Goal: Task Accomplishment & Management: Manage account settings

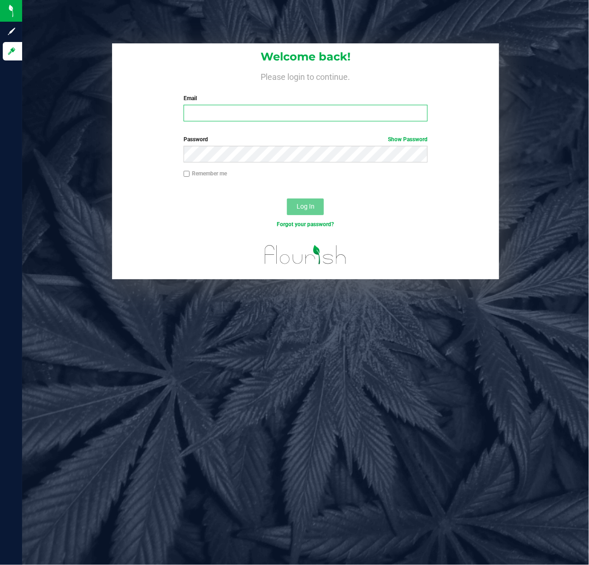
click at [245, 113] on input "Email" at bounding box center [306, 113] width 245 height 17
type input "[EMAIL_ADDRESS][DOMAIN_NAME]"
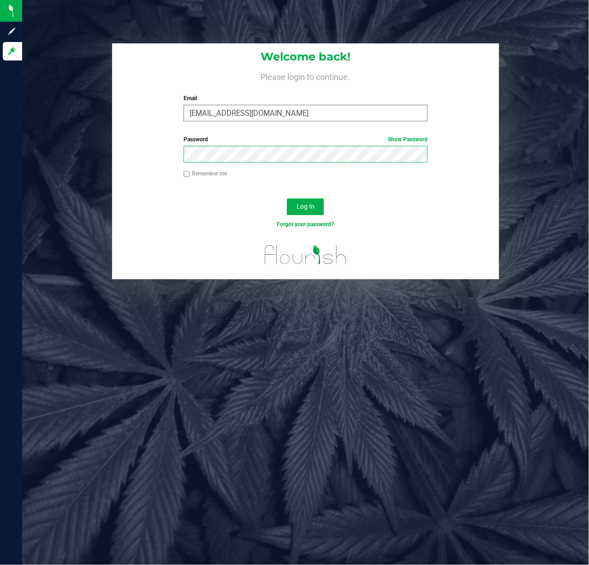
click at [287, 198] on button "Log In" at bounding box center [305, 206] width 37 height 17
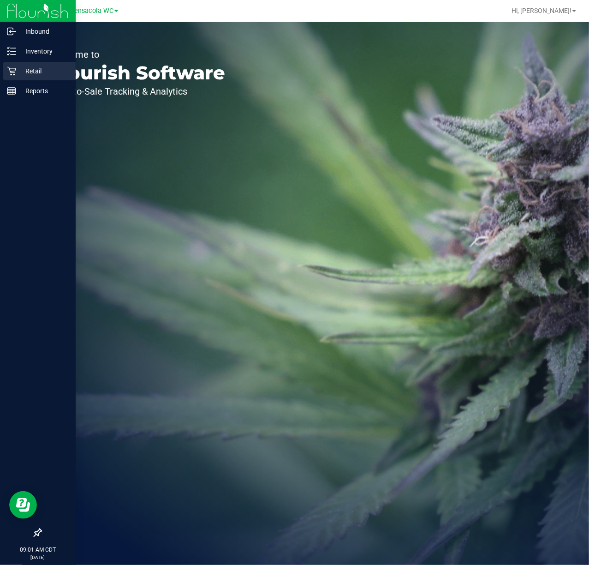
click at [10, 66] on div "Retail" at bounding box center [39, 71] width 73 height 18
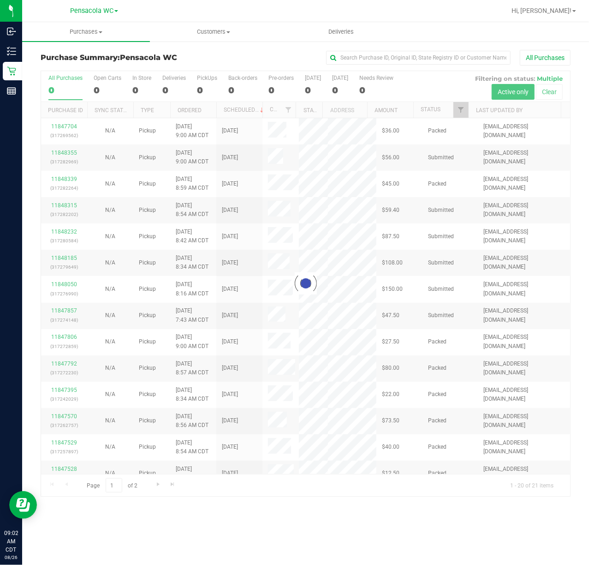
click at [462, 113] on div at bounding box center [305, 283] width 529 height 425
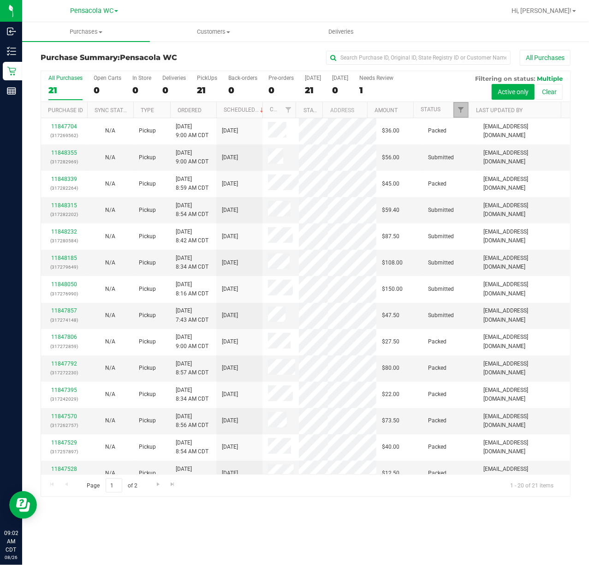
click at [460, 111] on span "Filter" at bounding box center [460, 109] width 7 height 7
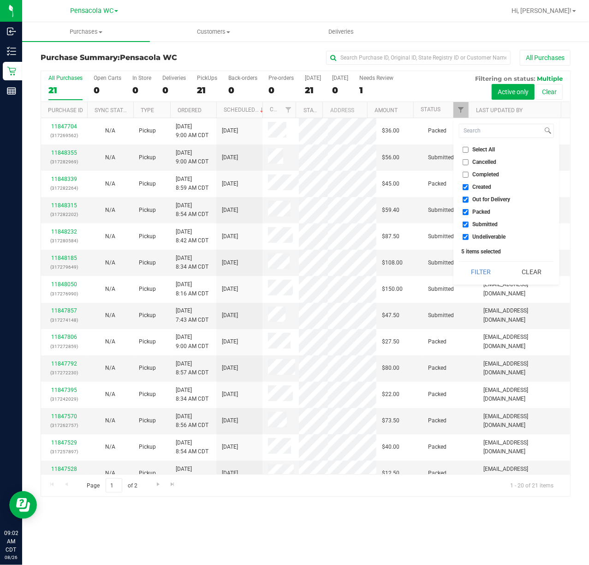
click at [476, 150] on span "Select All" at bounding box center [484, 150] width 23 height 6
click at [469, 150] on input "Select All" at bounding box center [466, 150] width 6 height 6
checkbox input "true"
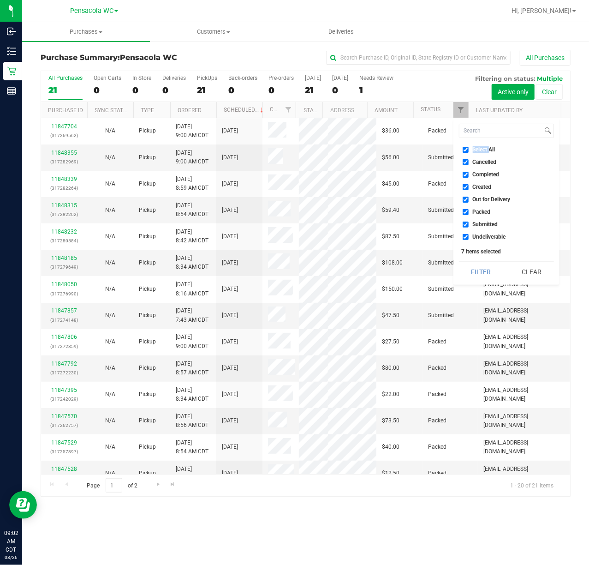
click at [476, 150] on span "Select All" at bounding box center [484, 150] width 23 height 6
click at [469, 150] on input "Select All" at bounding box center [466, 150] width 6 height 6
checkbox input "false"
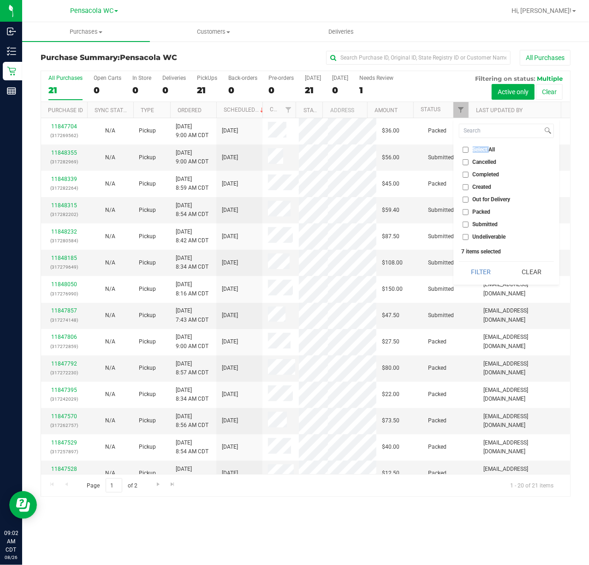
checkbox input "false"
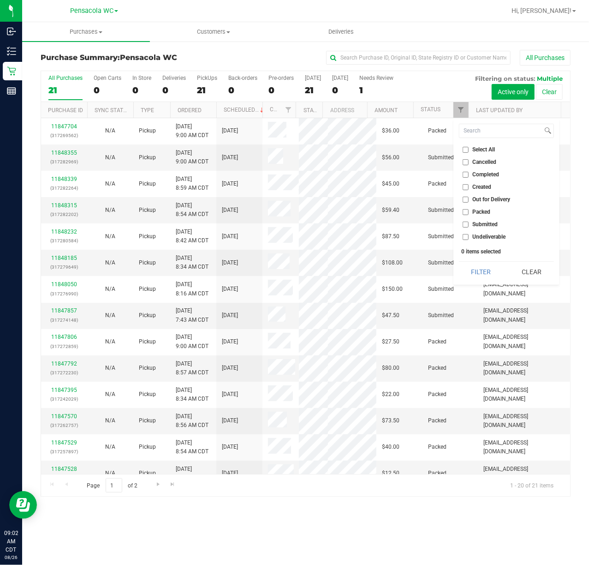
click at [486, 222] on span "Submitted" at bounding box center [485, 224] width 25 height 6
click at [469, 222] on input "Submitted" at bounding box center [466, 224] width 6 height 6
checkbox input "true"
click at [473, 269] on button "Filter" at bounding box center [481, 272] width 44 height 20
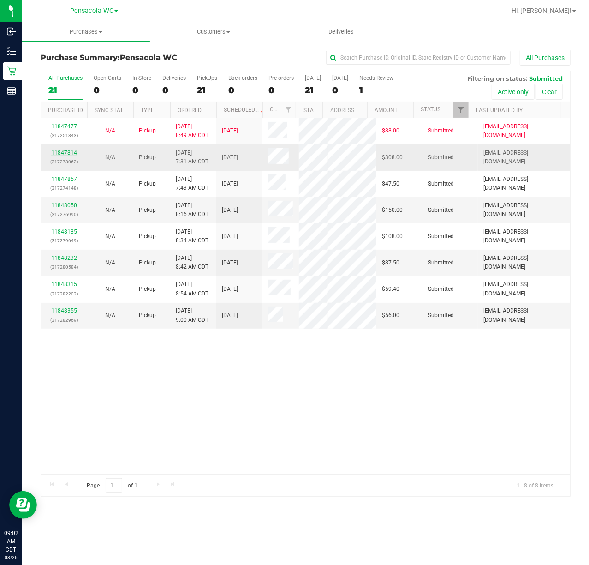
click at [67, 150] on link "11847814" at bounding box center [64, 153] width 26 height 6
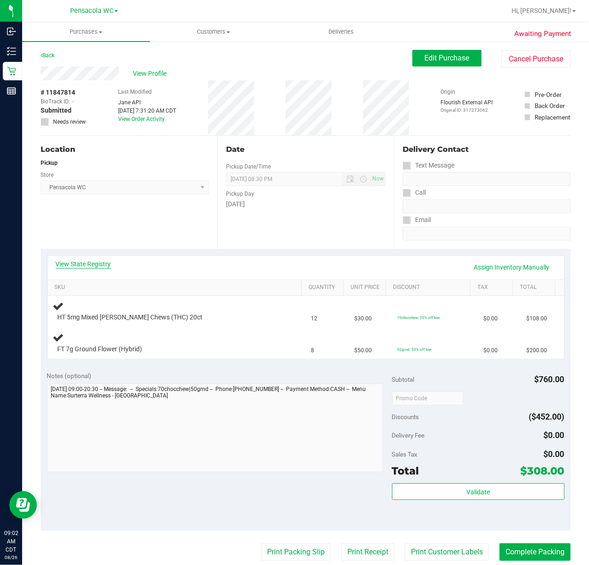
click at [89, 263] on link "View State Registry" at bounding box center [83, 263] width 55 height 9
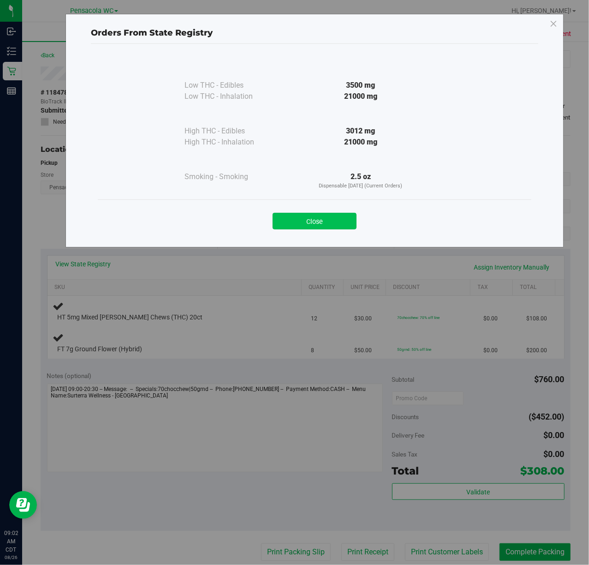
click at [303, 226] on button "Close" at bounding box center [315, 221] width 84 height 17
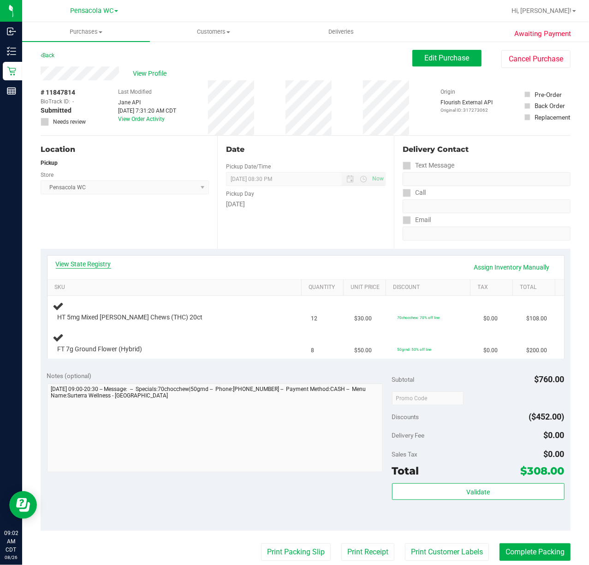
click at [102, 264] on link "View State Registry" at bounding box center [83, 263] width 55 height 9
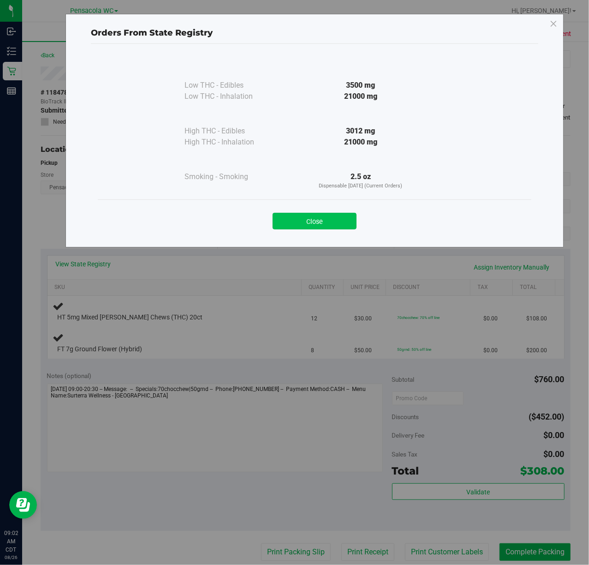
click at [330, 220] on button "Close" at bounding box center [315, 221] width 84 height 17
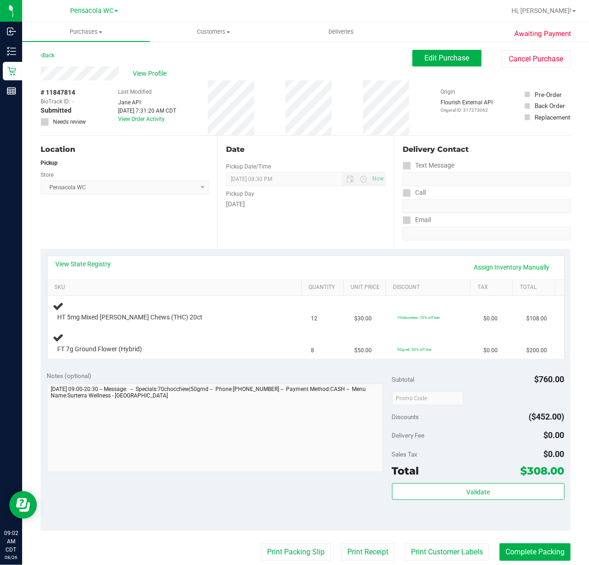
click at [195, 223] on div "Location Pickup Store Pensacola WC Select Store [PERSON_NAME][GEOGRAPHIC_DATA] …" at bounding box center [129, 192] width 177 height 113
click at [124, 371] on div "Notes (optional)" at bounding box center [219, 375] width 345 height 9
click at [128, 238] on div "Location Pickup Store Pensacola WC Select Store [PERSON_NAME][GEOGRAPHIC_DATA] …" at bounding box center [129, 192] width 177 height 113
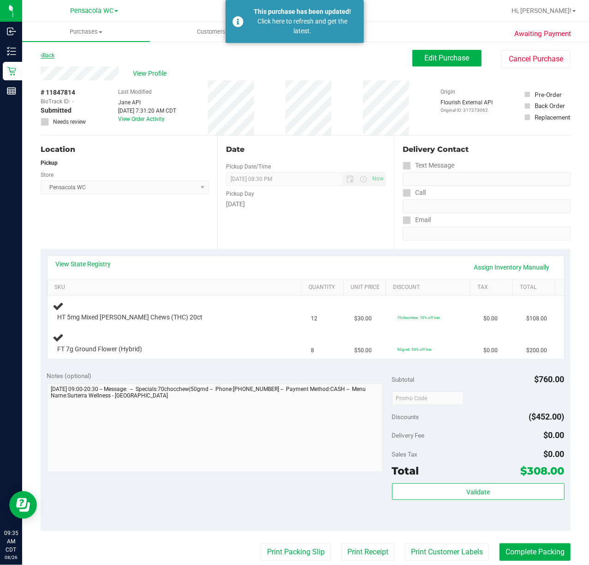
click at [46, 52] on link "Back" at bounding box center [48, 55] width 14 height 6
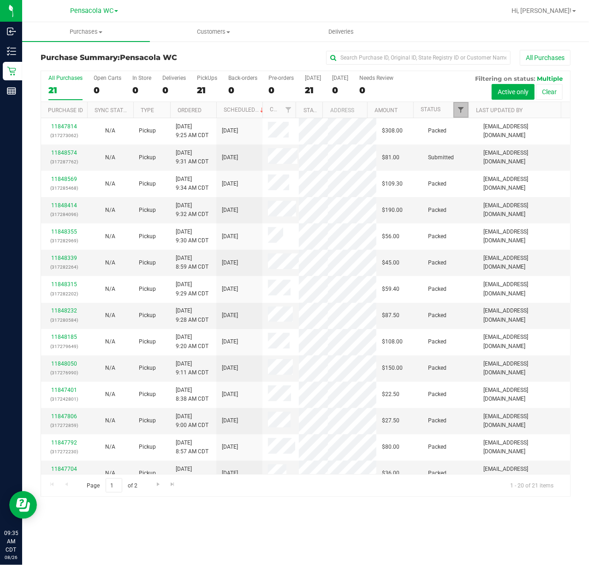
click at [461, 111] on span "Filter" at bounding box center [460, 109] width 7 height 7
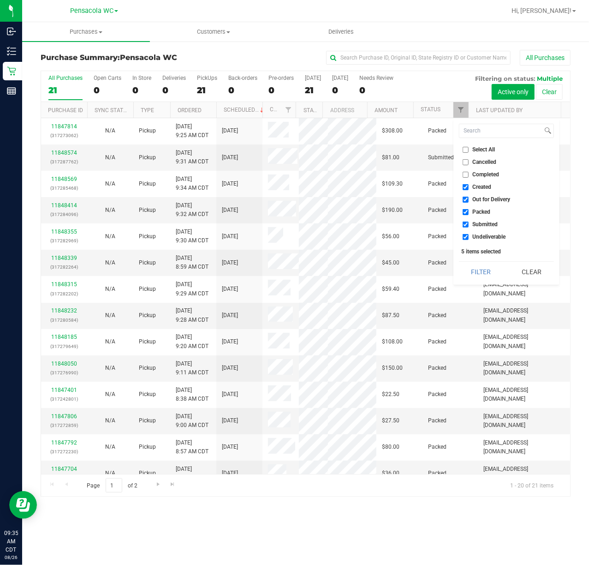
click at [486, 150] on span "Select All" at bounding box center [484, 150] width 23 height 6
click at [469, 150] on input "Select All" at bounding box center [466, 150] width 6 height 6
checkbox input "true"
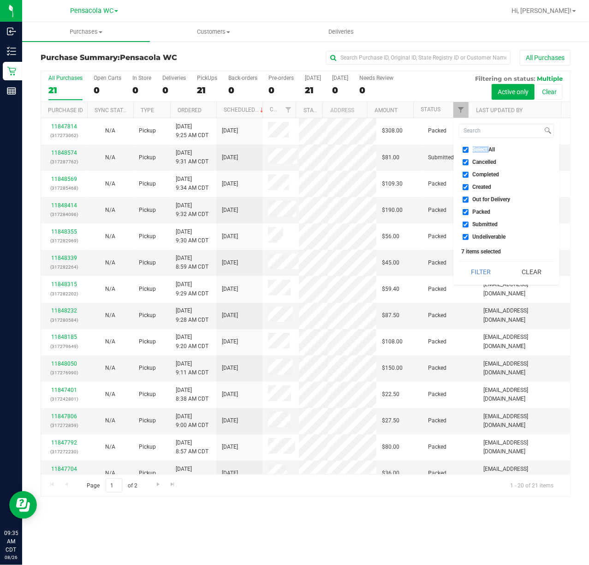
click at [486, 150] on span "Select All" at bounding box center [484, 150] width 23 height 6
click at [469, 150] on input "Select All" at bounding box center [466, 150] width 6 height 6
checkbox input "false"
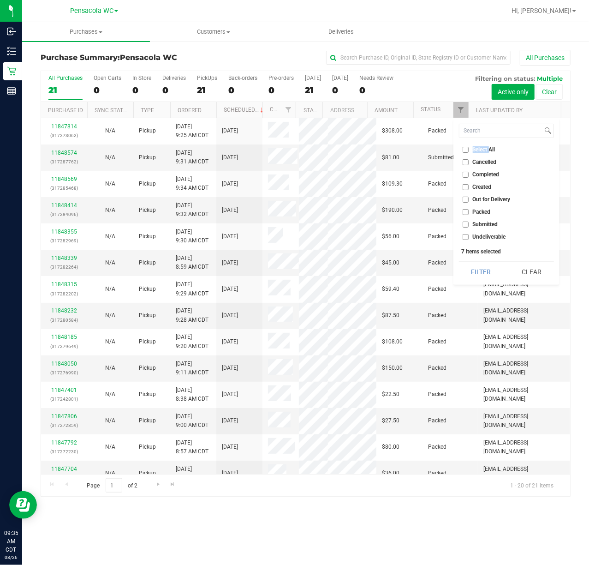
checkbox input "false"
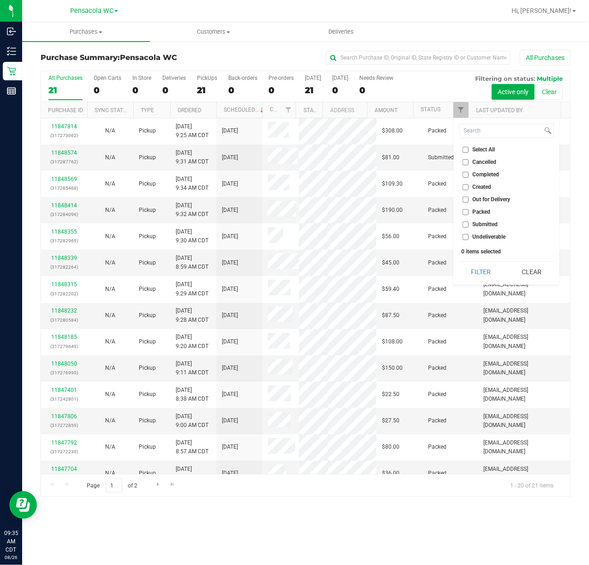
click at [482, 230] on ul "Select All Cancelled Completed Created Out for Delivery Packed Submitted Undeli…" at bounding box center [506, 193] width 95 height 97
click at [486, 225] on span "Submitted" at bounding box center [485, 224] width 25 height 6
click at [469, 225] on input "Submitted" at bounding box center [466, 224] width 6 height 6
checkbox input "true"
click at [491, 272] on button "Filter" at bounding box center [481, 272] width 44 height 20
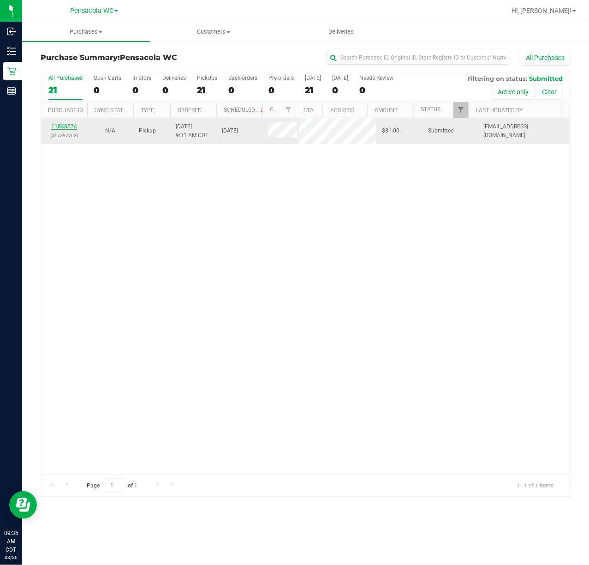
click at [72, 126] on link "11848574" at bounding box center [64, 126] width 26 height 6
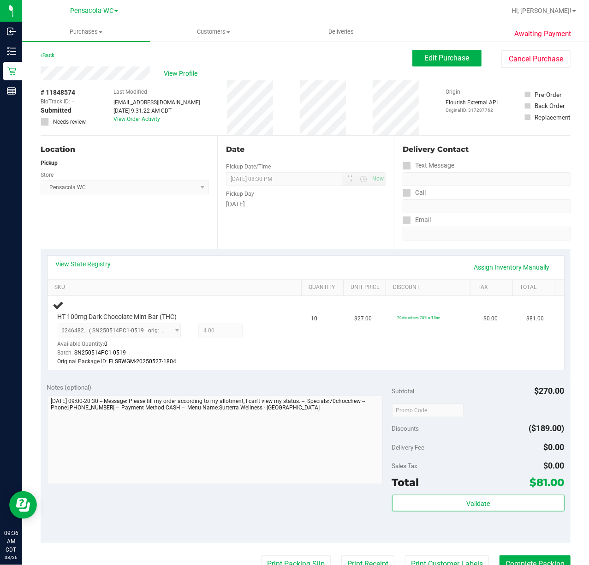
click at [145, 242] on div "Location Pickup Store Pensacola WC Select Store [PERSON_NAME][GEOGRAPHIC_DATA] …" at bounding box center [129, 192] width 177 height 113
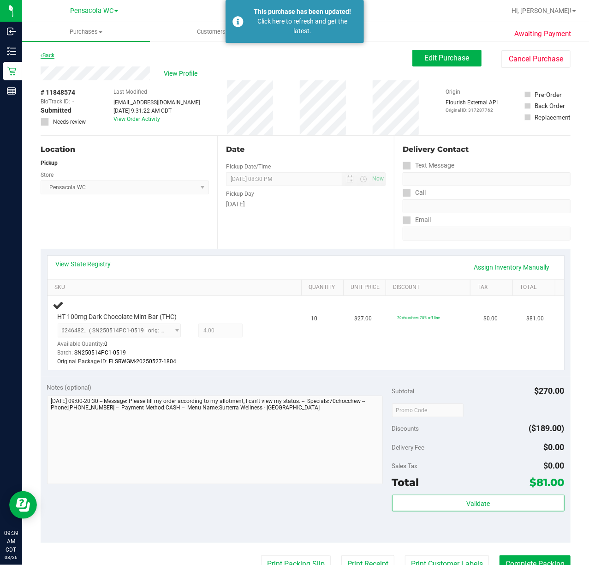
click at [46, 54] on link "Back" at bounding box center [48, 55] width 14 height 6
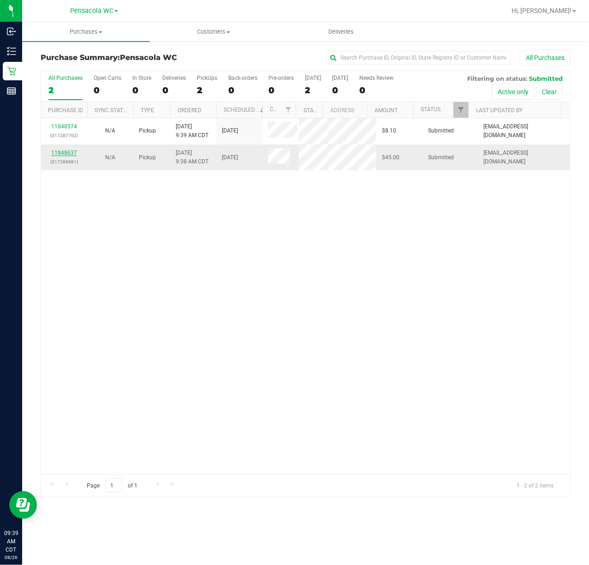
click at [63, 150] on link "11848637" at bounding box center [64, 153] width 26 height 6
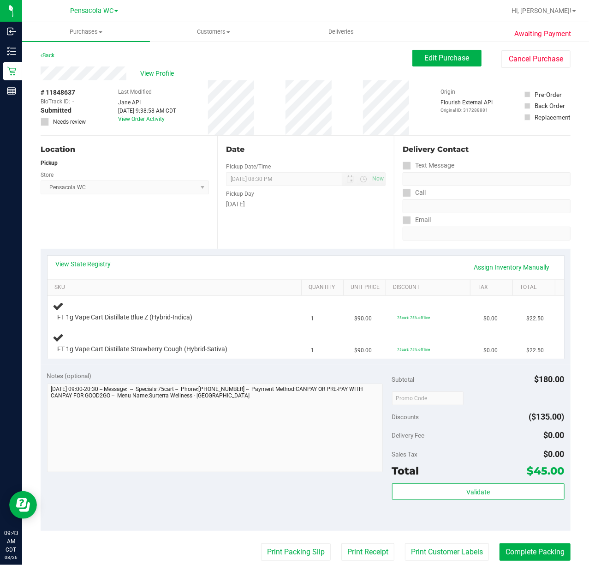
click at [50, 50] on div "Back" at bounding box center [48, 55] width 14 height 11
click at [50, 56] on link "Back" at bounding box center [48, 55] width 14 height 6
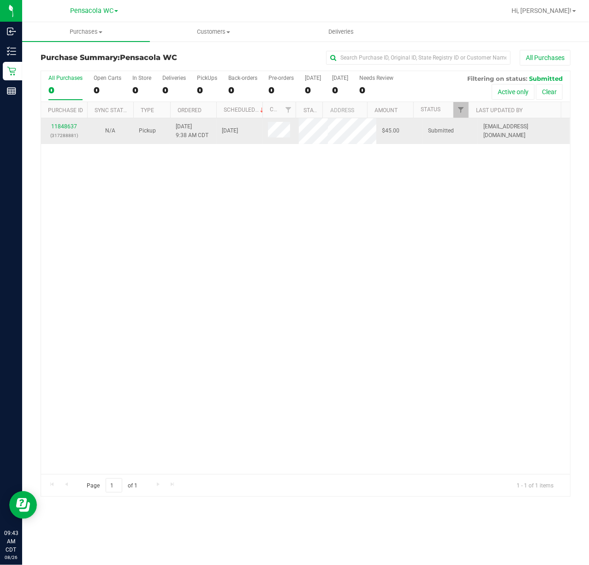
drag, startPoint x: 254, startPoint y: 288, endPoint x: 189, endPoint y: 126, distance: 174.1
click at [255, 283] on div "11848637 (317288881) N/A Pickup [DATE] 9:38 AM CDT 8/26/2025 $45.00 Submitted […" at bounding box center [305, 296] width 529 height 356
click at [72, 126] on link "11848637" at bounding box center [64, 126] width 26 height 6
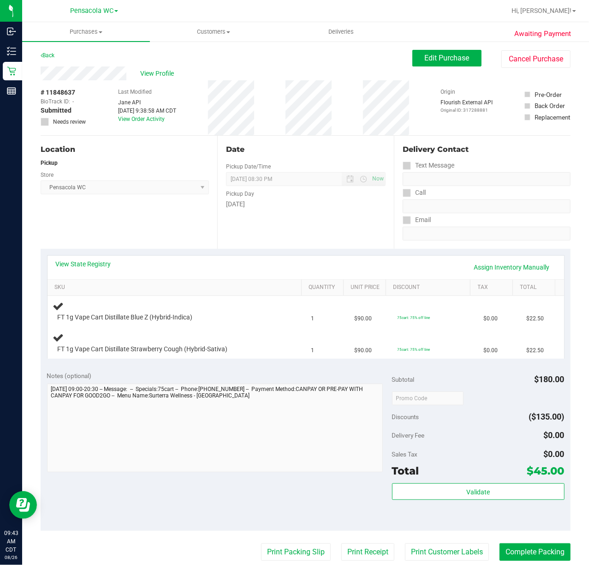
click at [127, 222] on div "Location Pickup Store Pensacola WC Select Store [PERSON_NAME][GEOGRAPHIC_DATA] …" at bounding box center [129, 192] width 177 height 113
click at [98, 261] on link "View State Registry" at bounding box center [83, 263] width 55 height 9
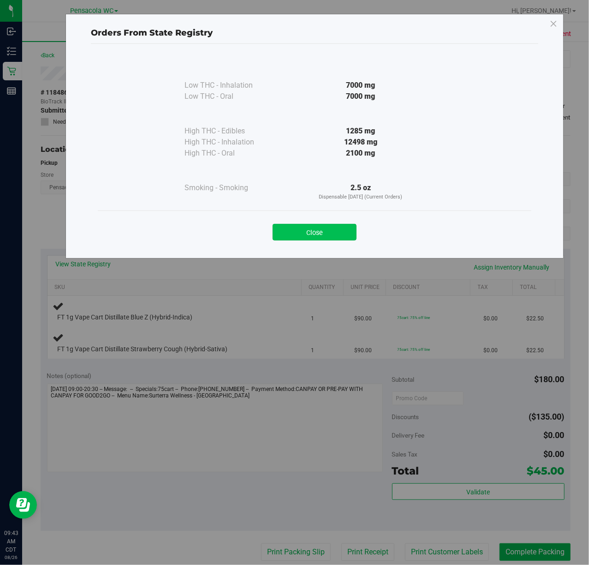
click at [311, 239] on button "Close" at bounding box center [315, 232] width 84 height 17
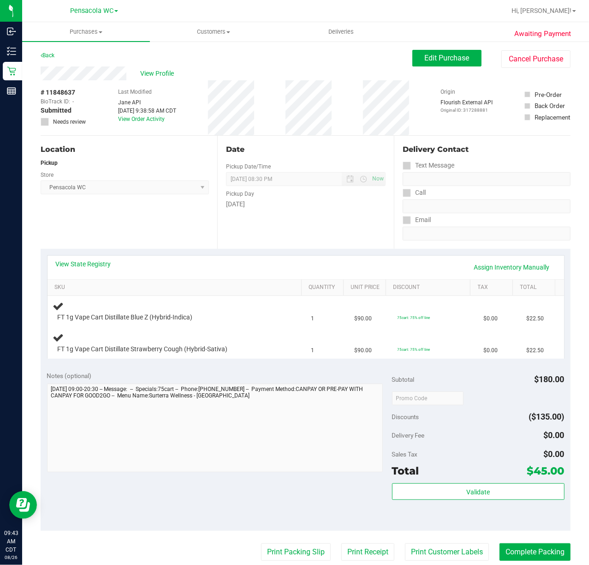
click at [205, 220] on div "Location Pickup Store Pensacola WC Select Store [PERSON_NAME][GEOGRAPHIC_DATA] …" at bounding box center [129, 192] width 177 height 113
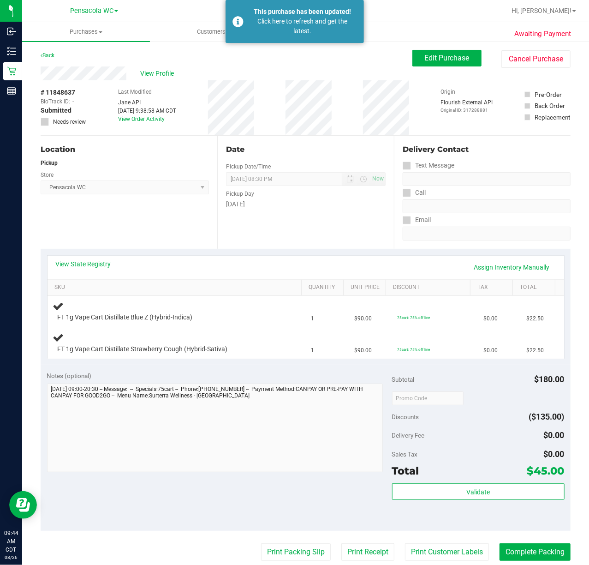
click at [143, 235] on div "Location Pickup Store Pensacola WC Select Store [PERSON_NAME][GEOGRAPHIC_DATA] …" at bounding box center [129, 192] width 177 height 113
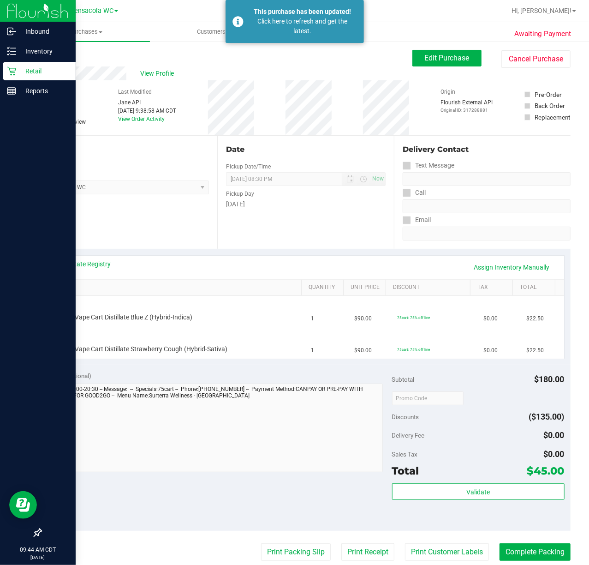
click at [18, 78] on div "Retail" at bounding box center [39, 71] width 73 height 18
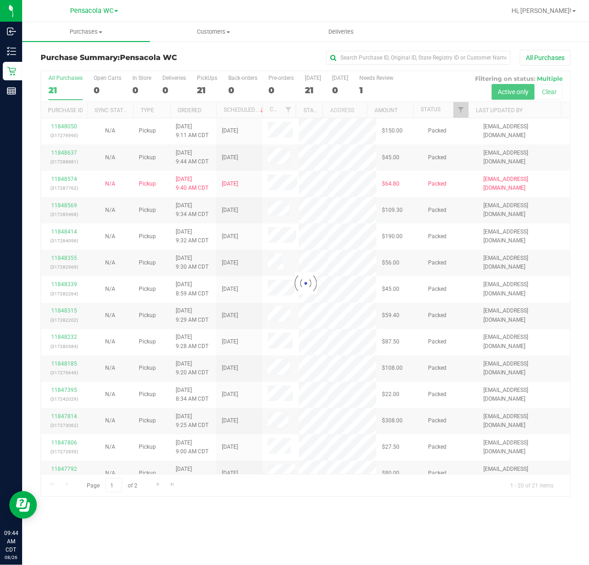
drag, startPoint x: 469, startPoint y: 115, endPoint x: 462, endPoint y: 108, distance: 10.1
click at [469, 115] on div at bounding box center [305, 283] width 529 height 425
click at [462, 108] on div at bounding box center [305, 283] width 529 height 425
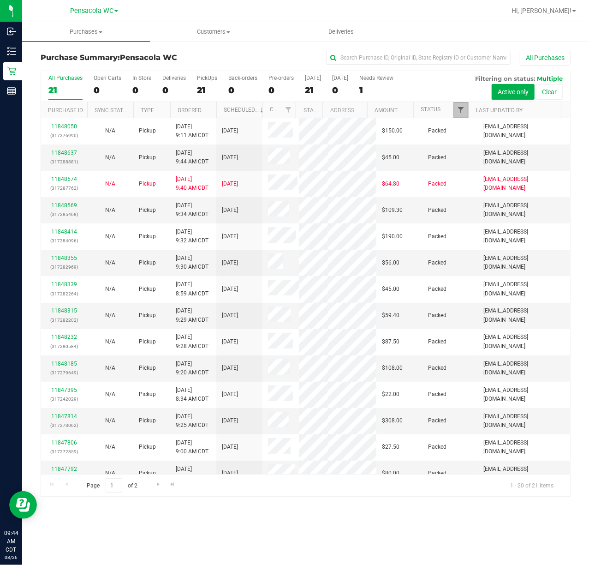
click at [458, 111] on span "Filter" at bounding box center [460, 109] width 7 height 7
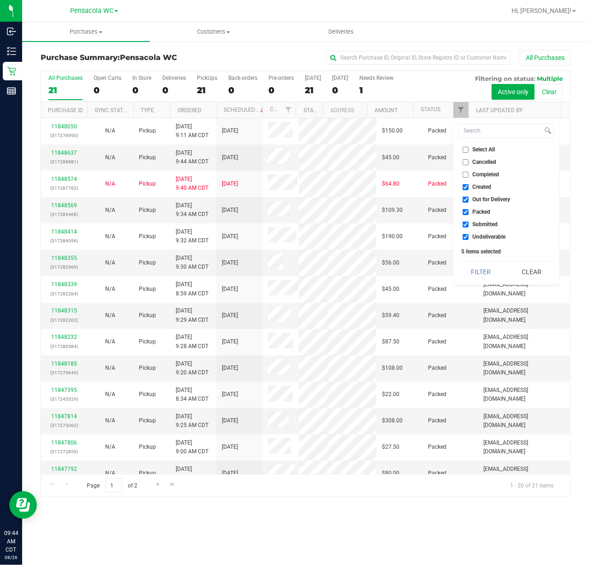
click at [477, 153] on li "Select All" at bounding box center [506, 150] width 95 height 10
click at [477, 152] on span "Select All" at bounding box center [484, 150] width 23 height 6
click at [469, 152] on input "Select All" at bounding box center [466, 150] width 6 height 6
checkbox input "true"
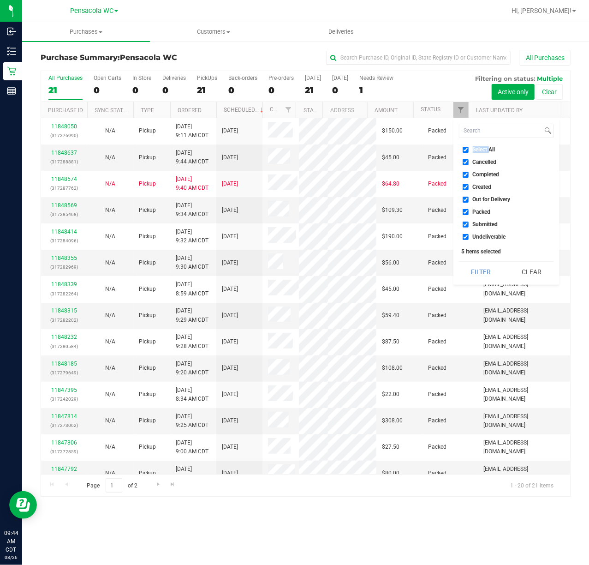
checkbox input "true"
click at [477, 150] on span "Select All" at bounding box center [484, 150] width 23 height 6
click at [469, 150] on input "Select All" at bounding box center [466, 150] width 6 height 6
checkbox input "false"
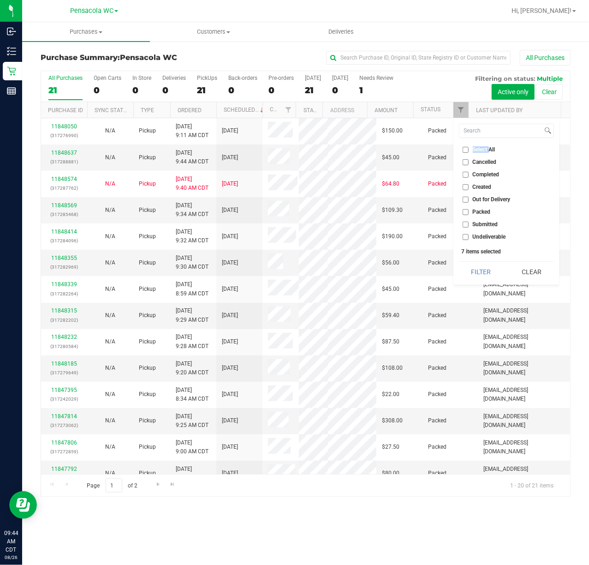
checkbox input "false"
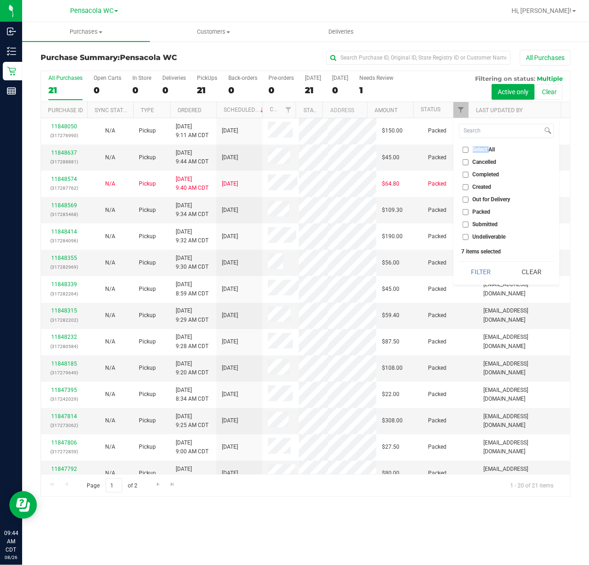
checkbox input "false"
click at [475, 221] on span "Submitted" at bounding box center [485, 224] width 25 height 6
click at [483, 226] on span "Submitted" at bounding box center [485, 224] width 25 height 6
click at [469, 226] on input "Submitted" at bounding box center [466, 224] width 6 height 6
checkbox input "true"
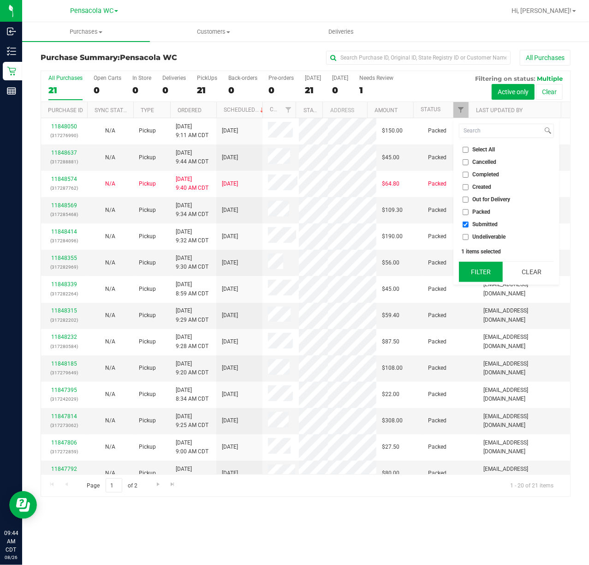
click at [475, 268] on button "Filter" at bounding box center [481, 272] width 44 height 20
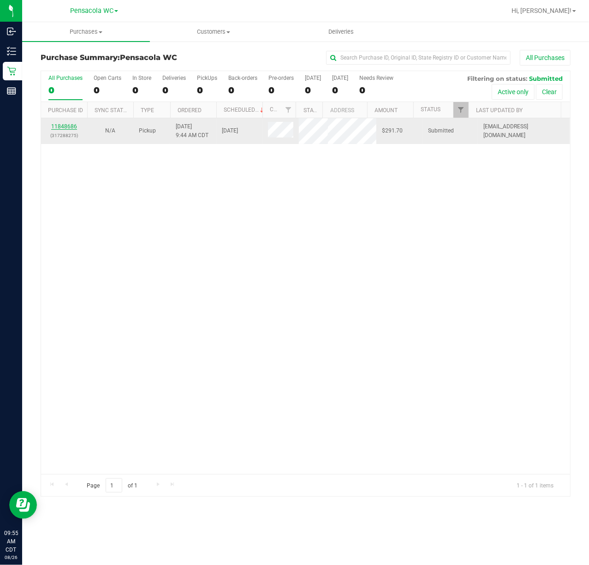
click at [65, 126] on link "11848686" at bounding box center [64, 126] width 26 height 6
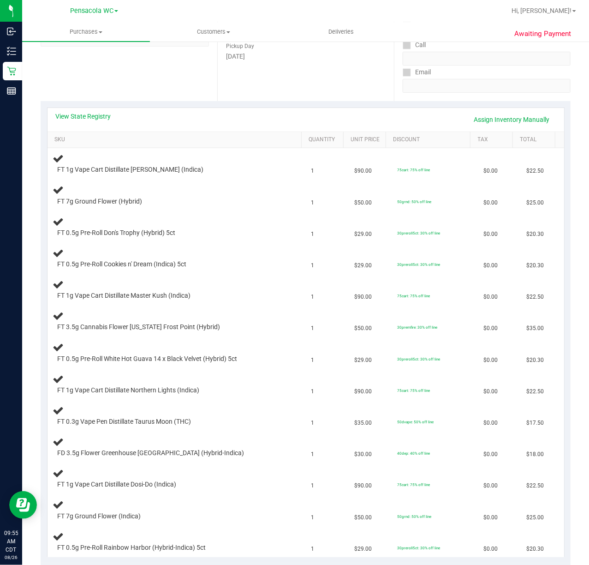
scroll to position [128, 0]
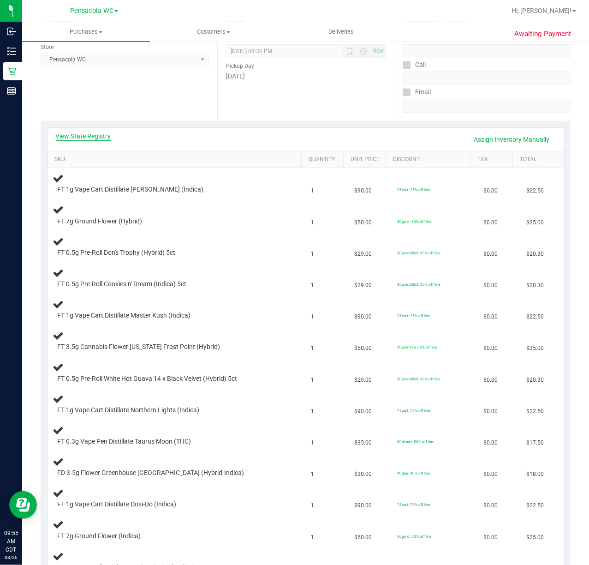
click at [101, 139] on link "View State Registry" at bounding box center [83, 136] width 55 height 9
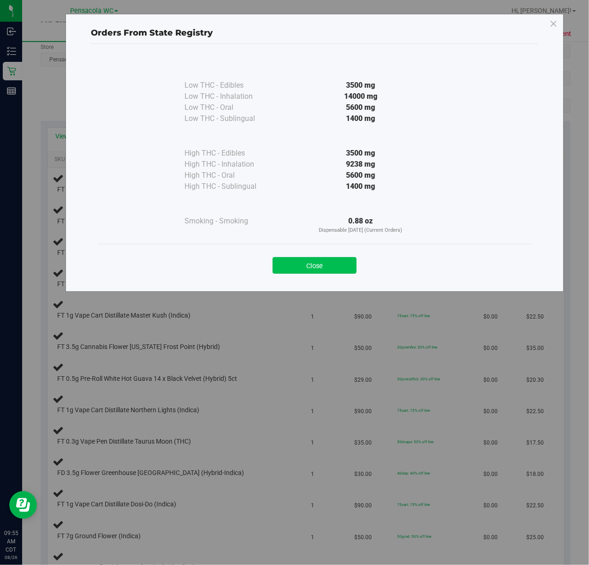
click at [315, 267] on button "Close" at bounding box center [315, 265] width 84 height 17
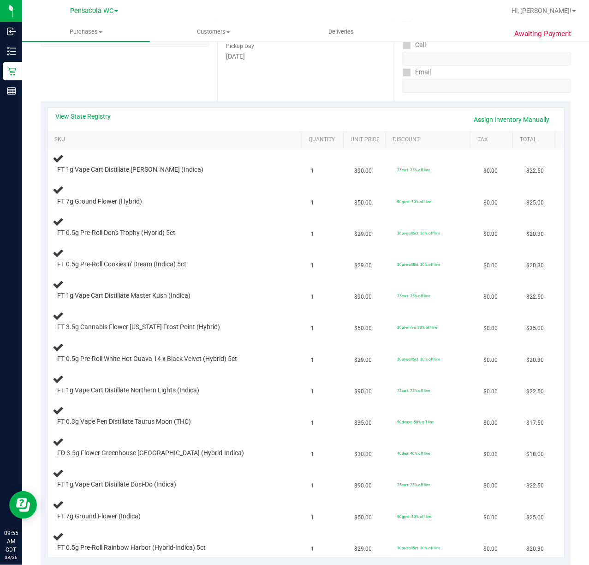
scroll to position [150, 0]
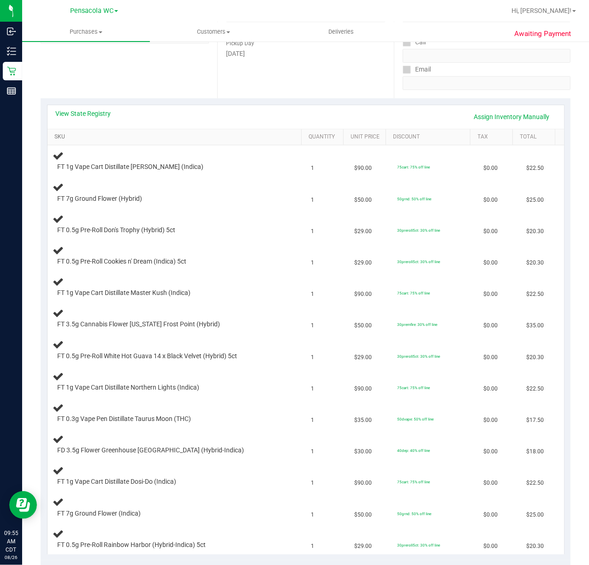
click at [109, 133] on link "SKU" at bounding box center [175, 136] width 243 height 7
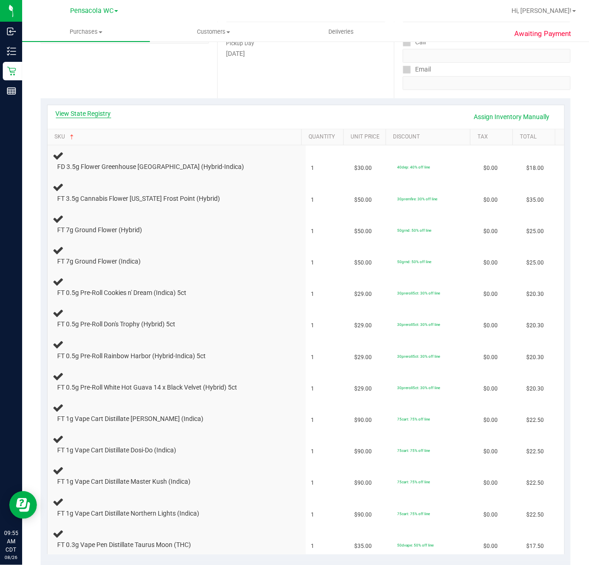
click at [104, 112] on link "View State Registry" at bounding box center [83, 113] width 55 height 9
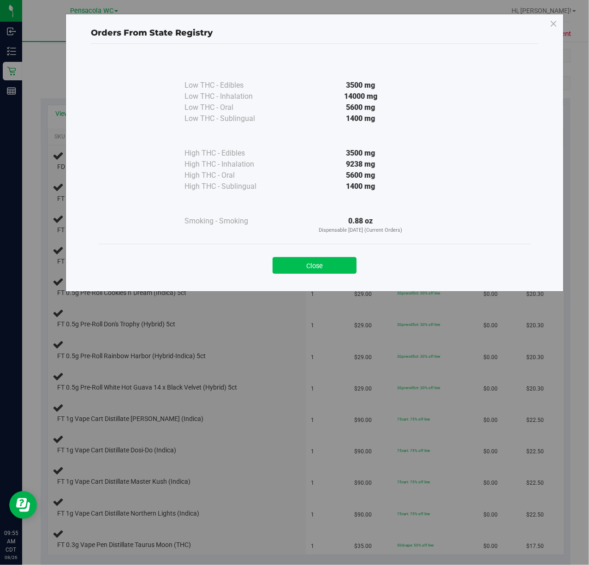
click at [294, 263] on button "Close" at bounding box center [315, 265] width 84 height 17
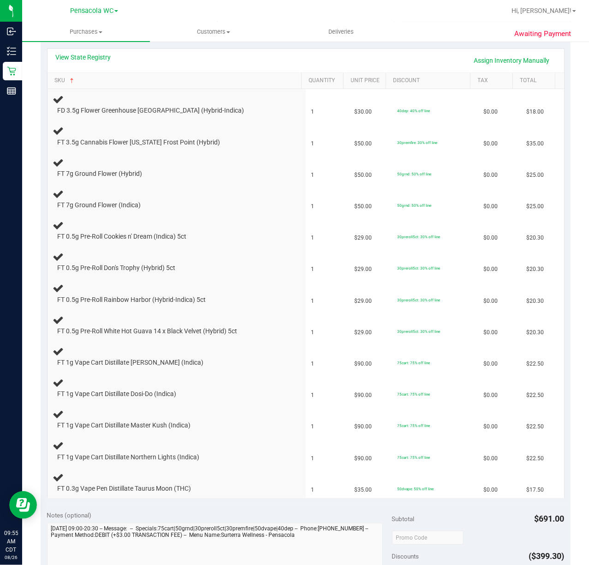
scroll to position [214, 0]
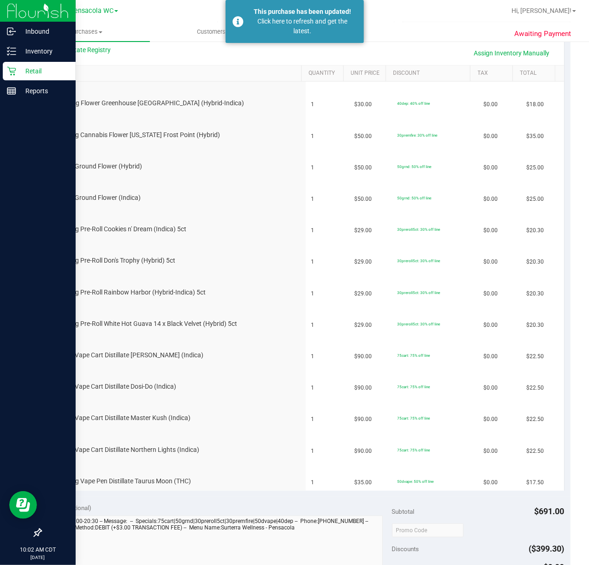
click at [16, 70] on p "Retail" at bounding box center [43, 71] width 55 height 11
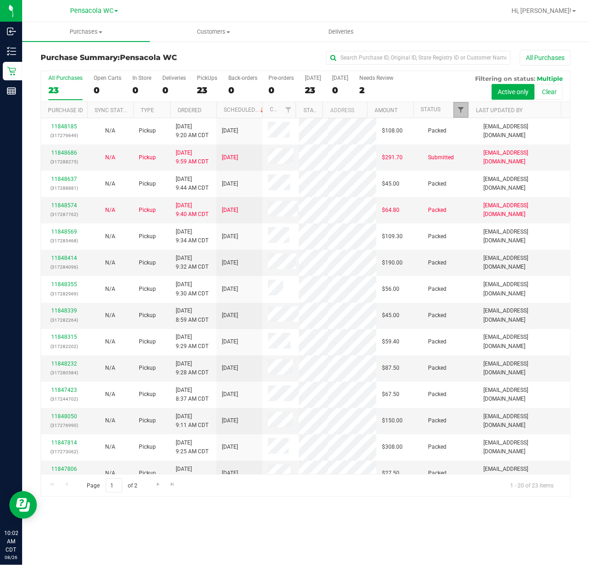
click at [462, 114] on span "Filter" at bounding box center [460, 109] width 7 height 7
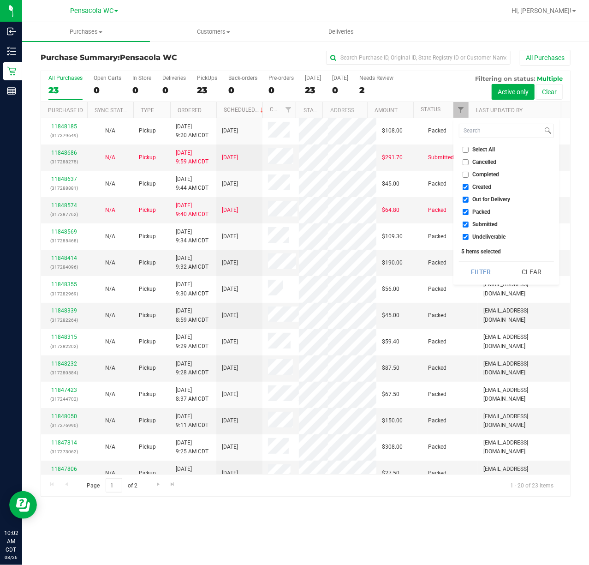
click at [483, 147] on span "Select All" at bounding box center [484, 150] width 23 height 6
click at [469, 147] on input "Select All" at bounding box center [466, 150] width 6 height 6
checkbox input "true"
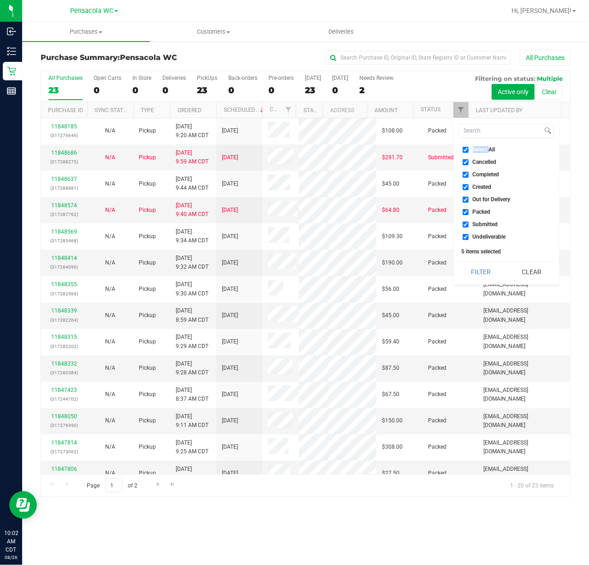
click at [483, 147] on span "Select All" at bounding box center [484, 150] width 23 height 6
click at [469, 147] on input "Select All" at bounding box center [466, 150] width 6 height 6
checkbox input "false"
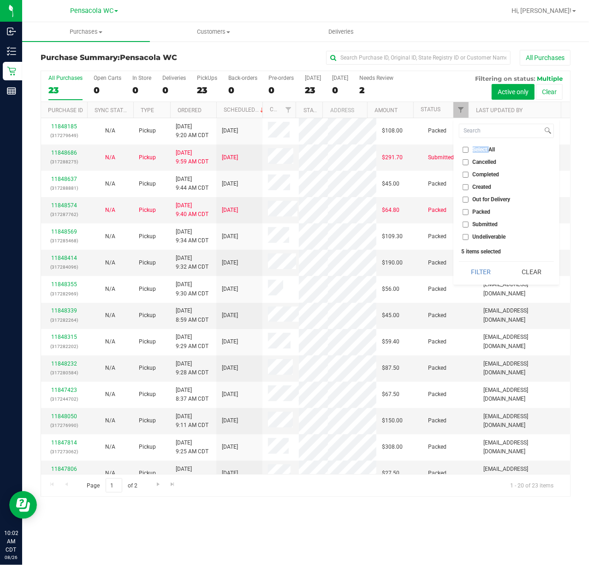
checkbox input "false"
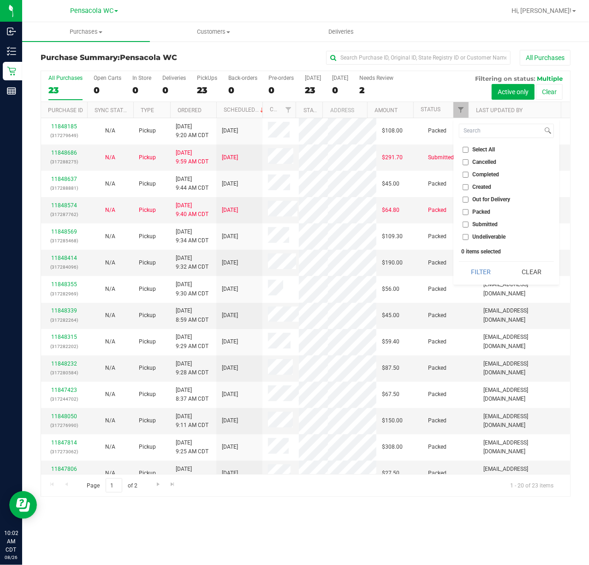
click at [489, 226] on span "Submitted" at bounding box center [485, 224] width 25 height 6
click at [469, 226] on input "Submitted" at bounding box center [466, 224] width 6 height 6
checkbox input "true"
click at [477, 272] on button "Filter" at bounding box center [481, 272] width 44 height 20
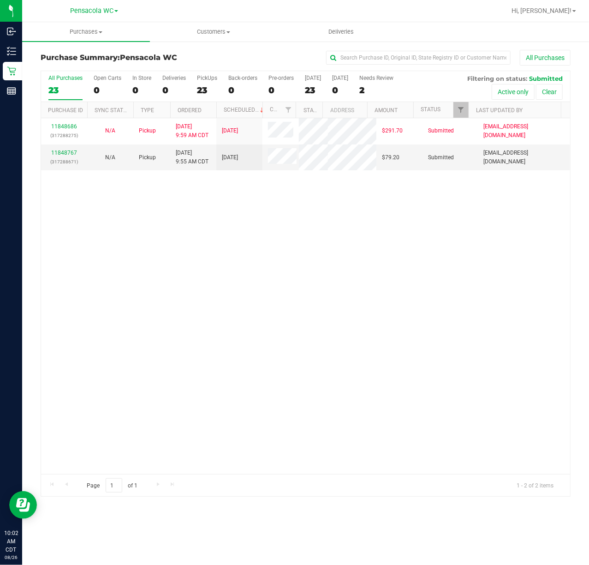
click at [301, 199] on div "11848686 (317288275) N/A Pickup [DATE] 9:59 AM CDT 8/26/2025 $291.70 Submitted …" at bounding box center [305, 296] width 529 height 356
click at [63, 150] on link "11848767" at bounding box center [64, 153] width 26 height 6
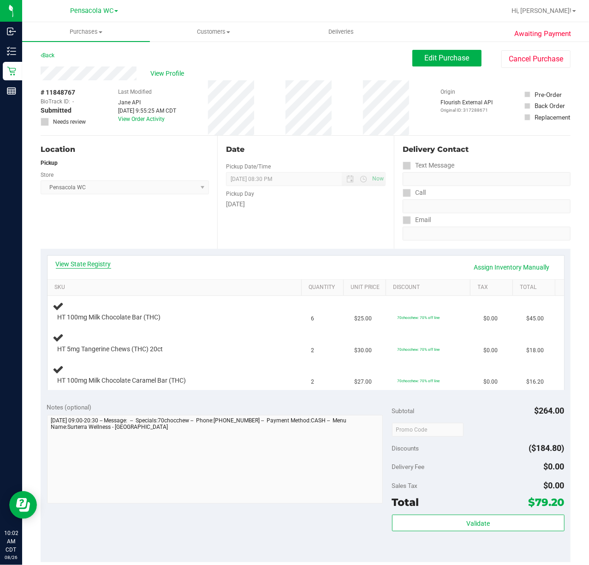
click at [102, 264] on link "View State Registry" at bounding box center [83, 263] width 55 height 9
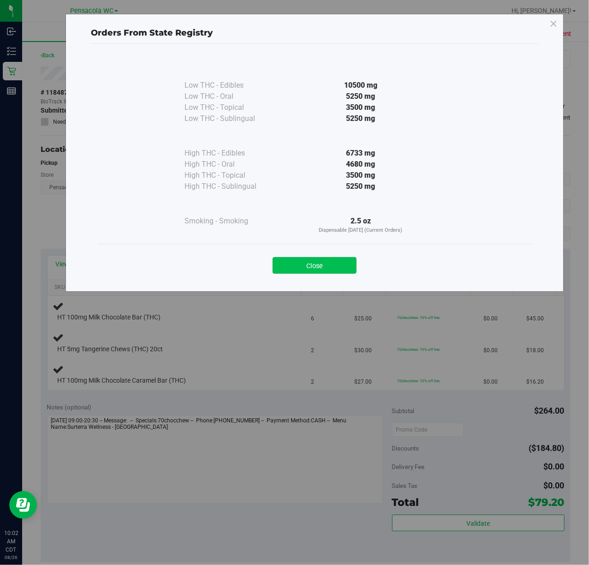
click at [334, 267] on button "Close" at bounding box center [315, 265] width 84 height 17
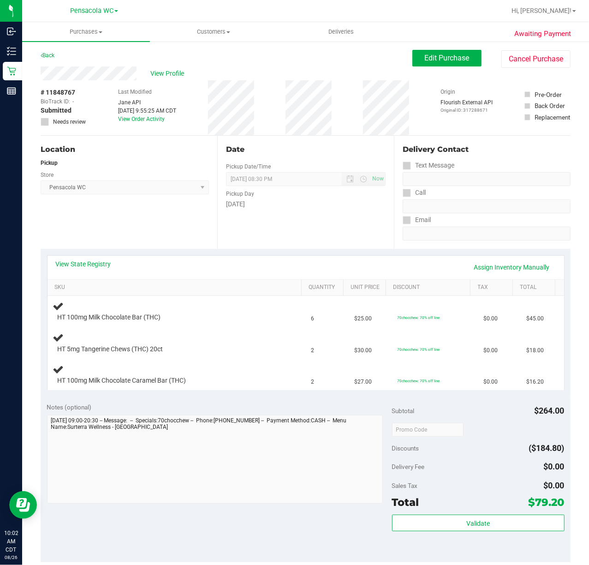
click at [138, 231] on div "Location Pickup Store Pensacola WC Select Store [PERSON_NAME][GEOGRAPHIC_DATA] …" at bounding box center [129, 192] width 177 height 113
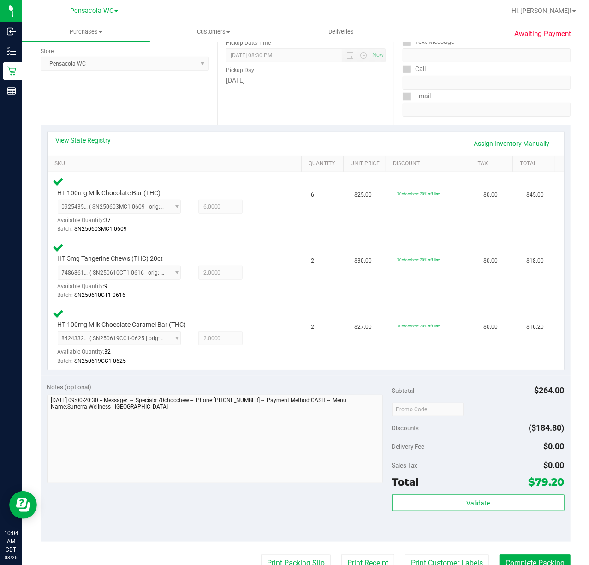
scroll to position [120, 0]
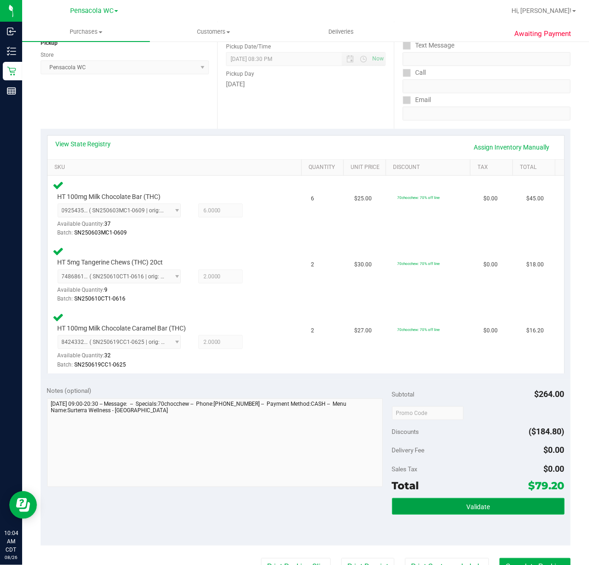
click at [429, 509] on button "Validate" at bounding box center [478, 506] width 173 height 17
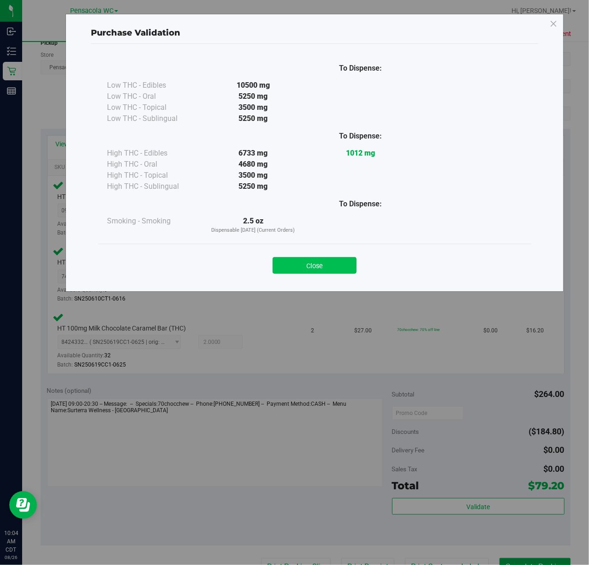
click at [325, 268] on button "Close" at bounding box center [315, 265] width 84 height 17
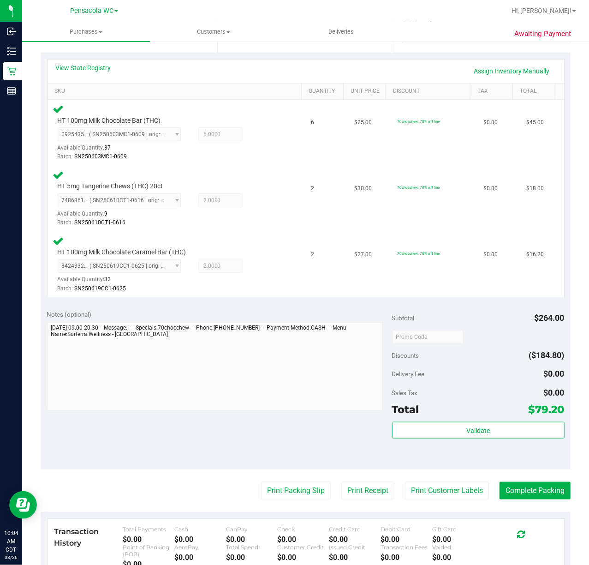
scroll to position [196, 0]
click at [277, 491] on button "Print Packing Slip" at bounding box center [296, 491] width 70 height 18
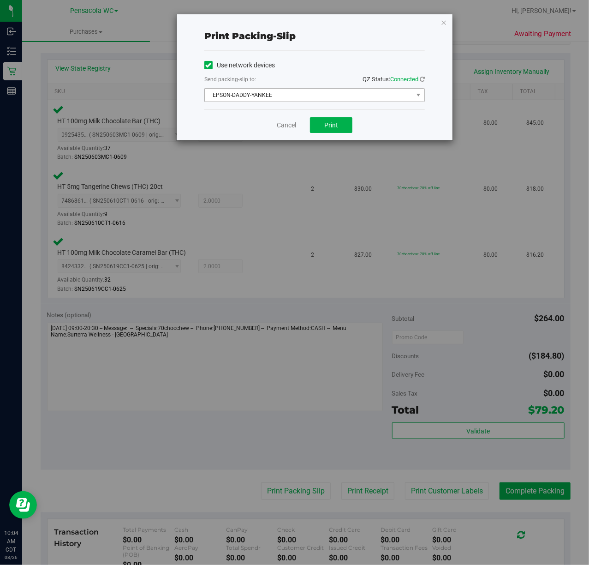
click at [345, 93] on span "EPSON-DADDY-YANKEE" at bounding box center [309, 95] width 208 height 13
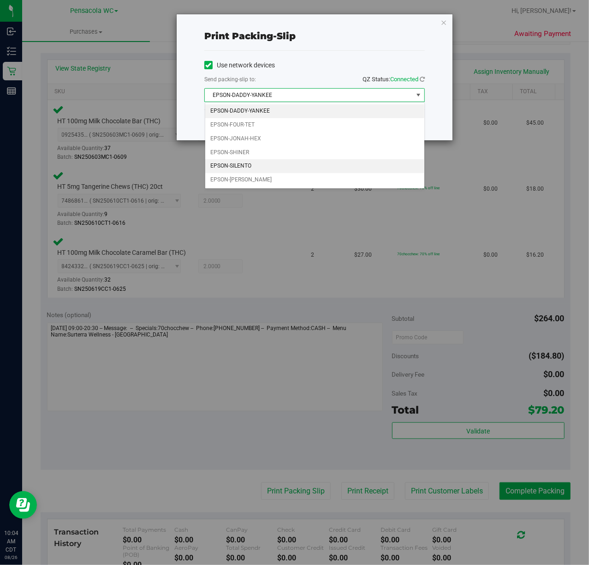
click at [264, 172] on li "EPSON-SILENTO" at bounding box center [314, 166] width 219 height 14
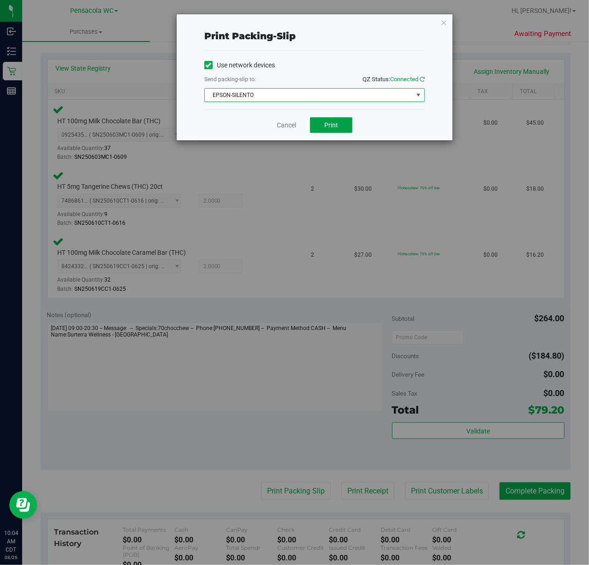
click at [337, 122] on span "Print" at bounding box center [331, 124] width 14 height 7
click at [445, 27] on icon "button" at bounding box center [444, 22] width 6 height 11
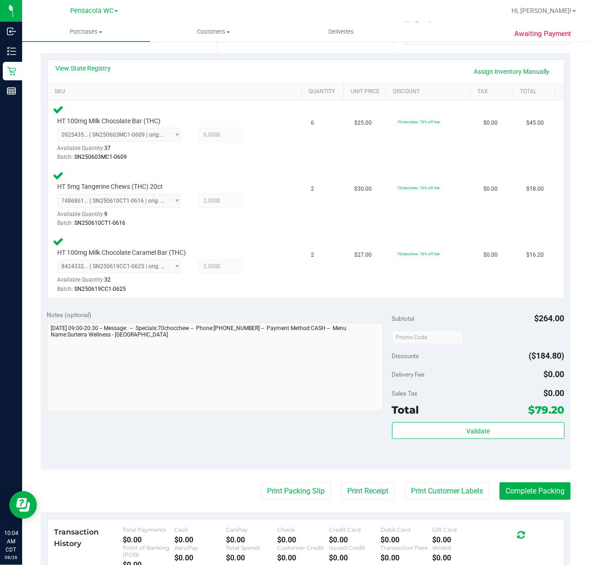
click at [501, 412] on div "Total $79.20" at bounding box center [478, 409] width 173 height 17
click at [426, 427] on button "Validate" at bounding box center [478, 430] width 173 height 17
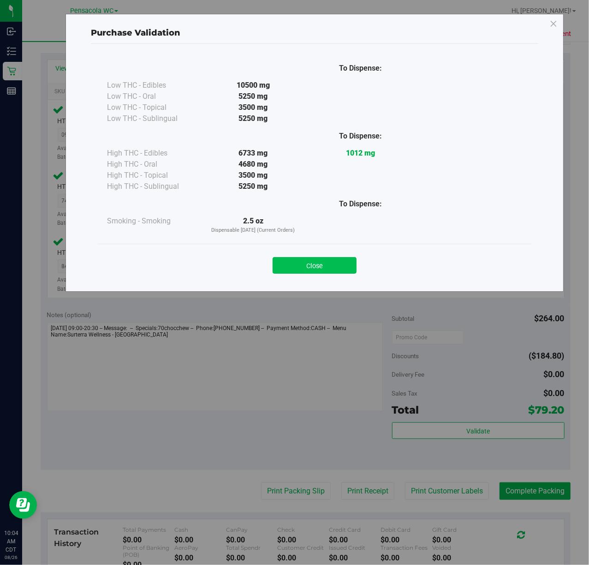
click at [321, 266] on button "Close" at bounding box center [315, 265] width 84 height 17
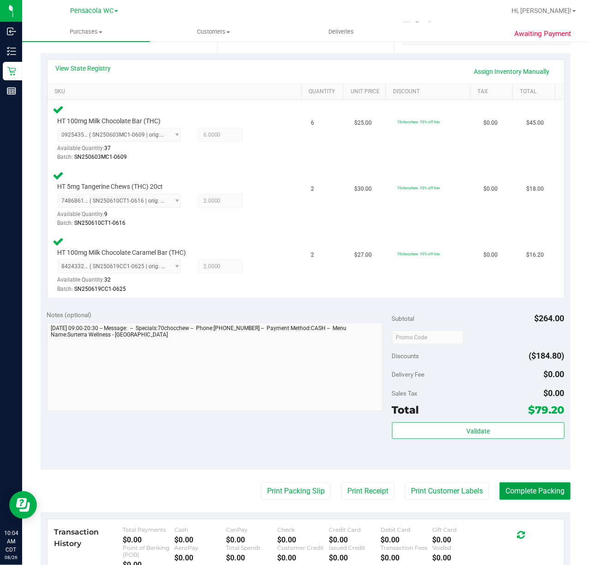
click at [541, 494] on button "Complete Packing" at bounding box center [535, 491] width 71 height 18
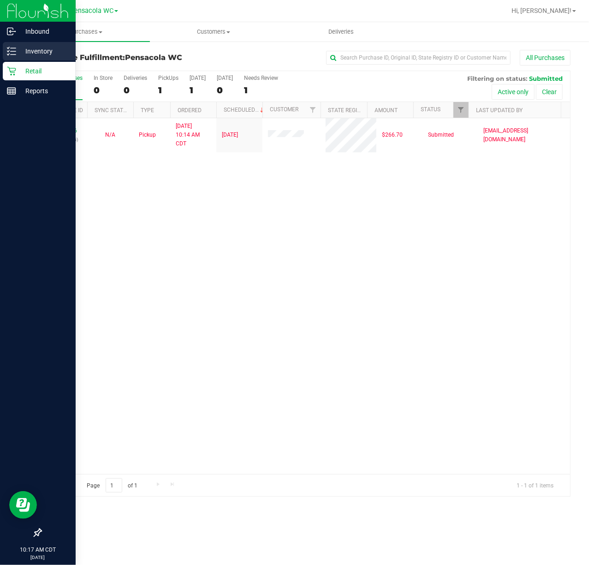
click at [13, 54] on icon at bounding box center [11, 51] width 9 height 9
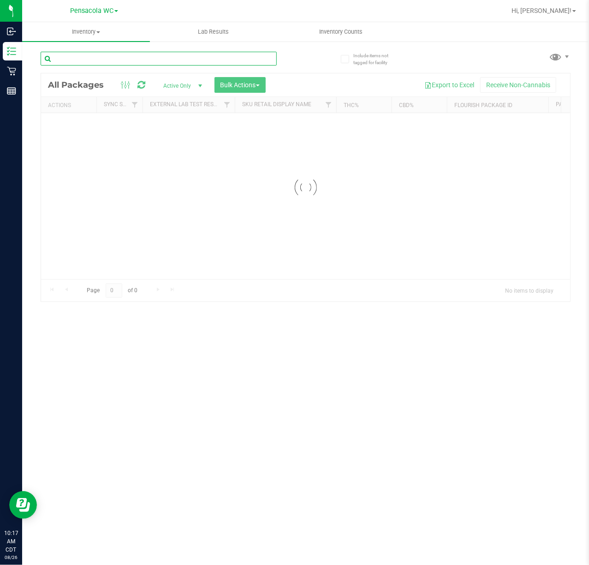
click at [153, 60] on input "text" at bounding box center [159, 59] width 236 height 14
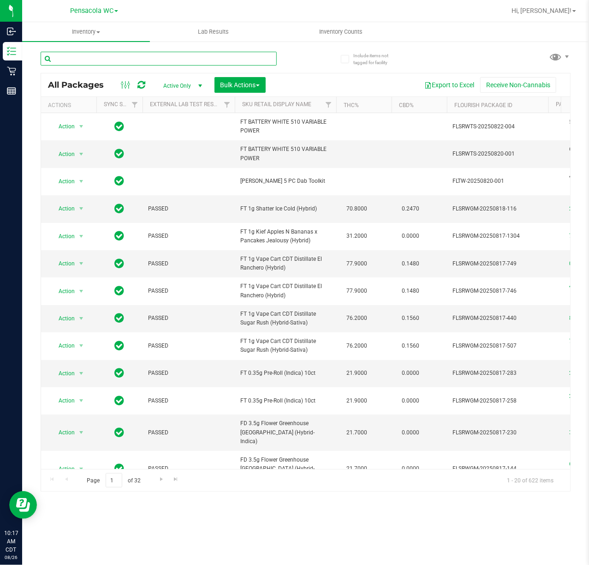
type input "s"
type input "h"
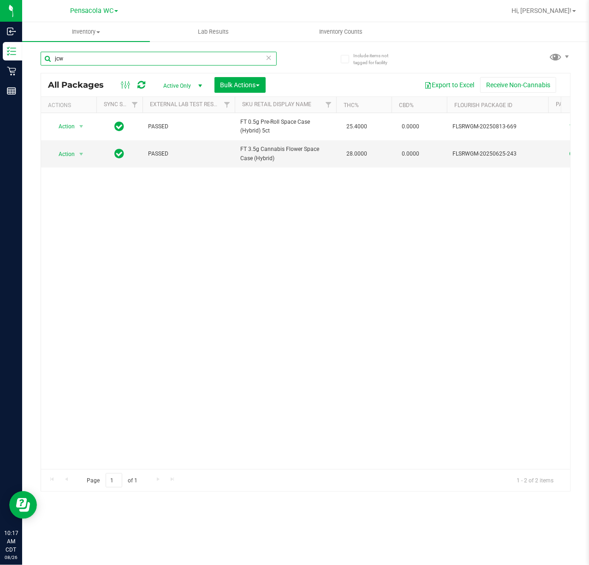
type input "jcw"
click at [294, 211] on div "Action Action Create package Edit attributes Global inventory Locate package Lo…" at bounding box center [305, 291] width 529 height 356
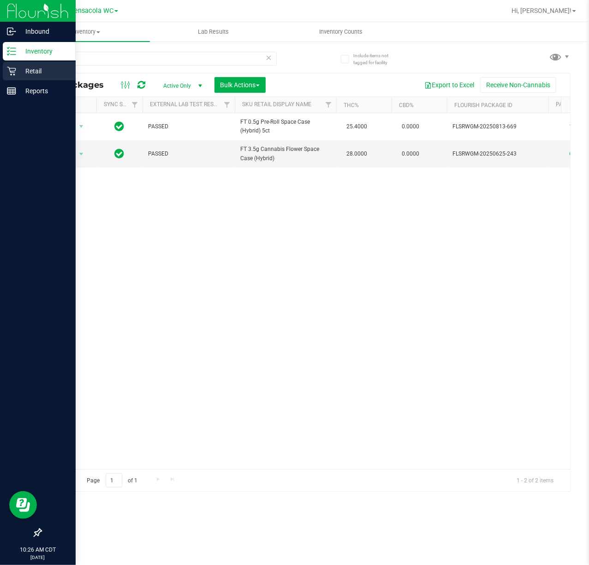
click at [12, 71] on icon at bounding box center [11, 70] width 9 height 9
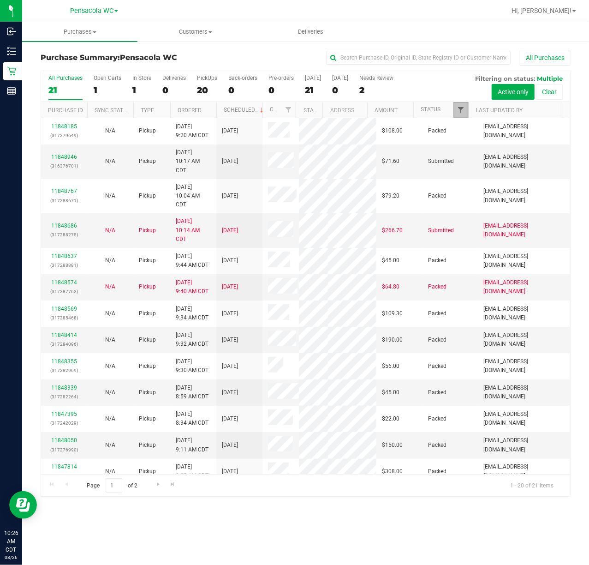
click at [461, 110] on span "Filter" at bounding box center [460, 109] width 7 height 7
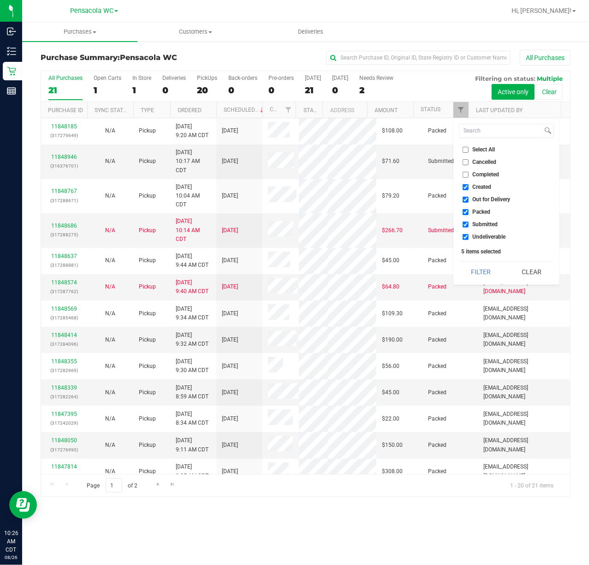
click at [482, 153] on li "Select All" at bounding box center [506, 150] width 95 height 10
click at [486, 150] on span "Select All" at bounding box center [484, 150] width 23 height 6
click at [469, 150] on input "Select All" at bounding box center [466, 150] width 6 height 6
checkbox input "true"
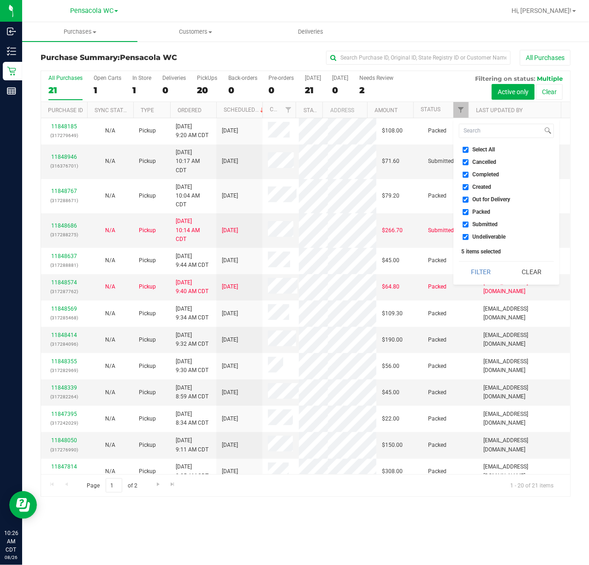
checkbox input "true"
click at [486, 152] on span "Select All" at bounding box center [484, 150] width 23 height 6
click at [469, 152] on input "Select All" at bounding box center [466, 150] width 6 height 6
checkbox input "false"
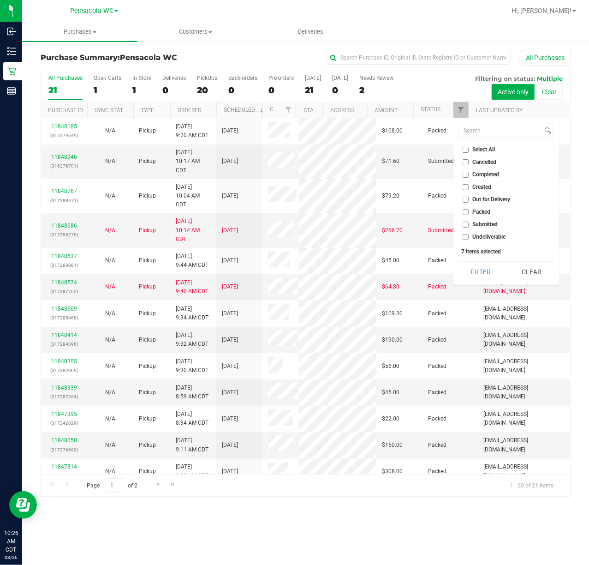
checkbox input "false"
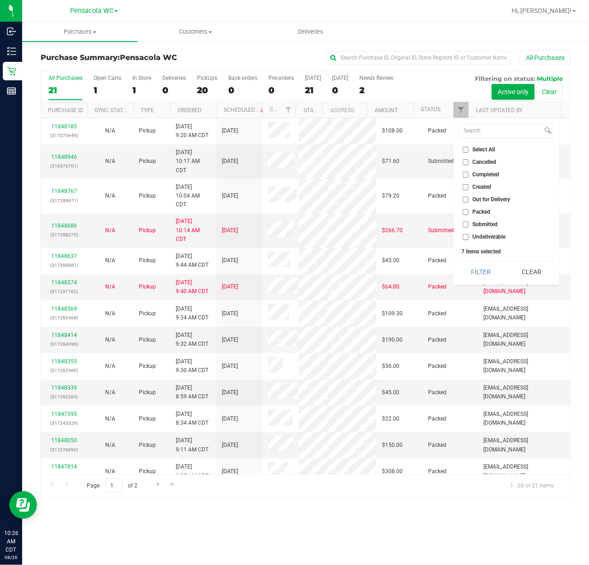
checkbox input "false"
click at [487, 224] on span "Submitted" at bounding box center [485, 224] width 25 height 6
click at [469, 224] on input "Submitted" at bounding box center [466, 224] width 6 height 6
checkbox input "true"
click at [483, 273] on button "Filter" at bounding box center [481, 272] width 44 height 20
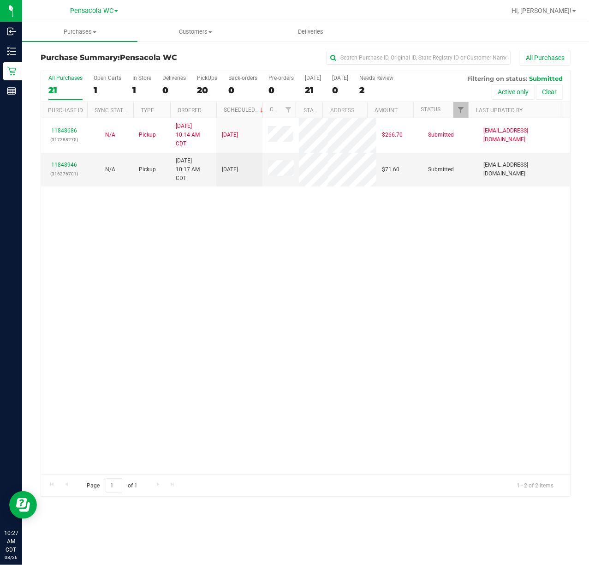
click at [214, 278] on div "11848686 (317288275) N/A Pickup [DATE] 10:14 AM CDT 8/26/2025 $266.70 Submitted…" at bounding box center [305, 296] width 529 height 356
click at [67, 166] on link "11848946" at bounding box center [64, 165] width 26 height 6
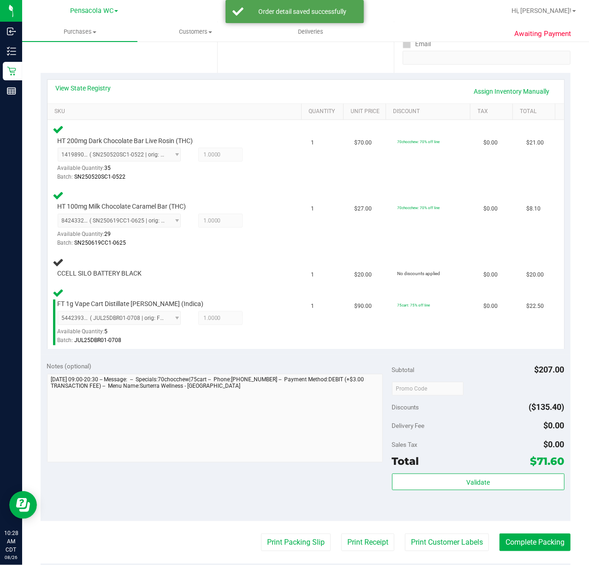
scroll to position [202, 0]
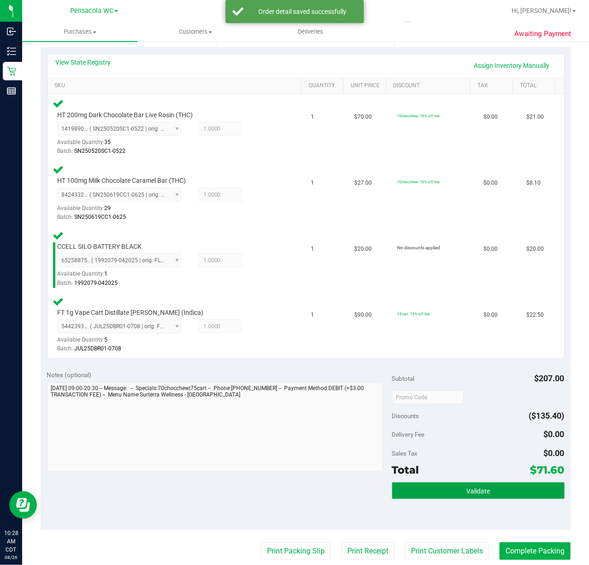
click at [427, 497] on button "Validate" at bounding box center [478, 490] width 173 height 17
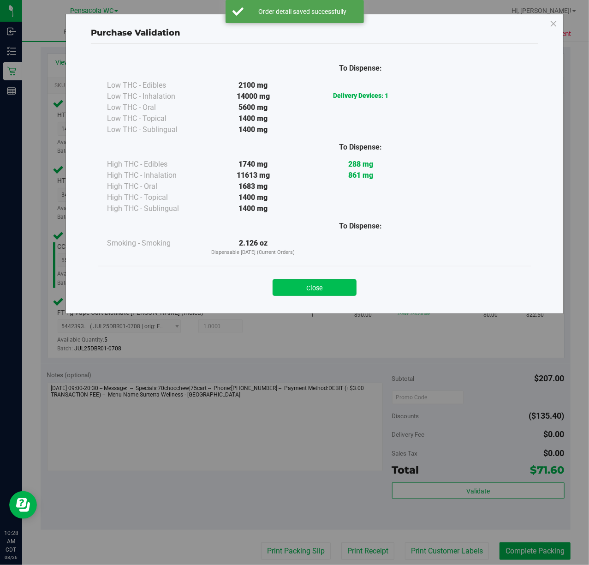
click at [317, 281] on button "Close" at bounding box center [315, 287] width 84 height 17
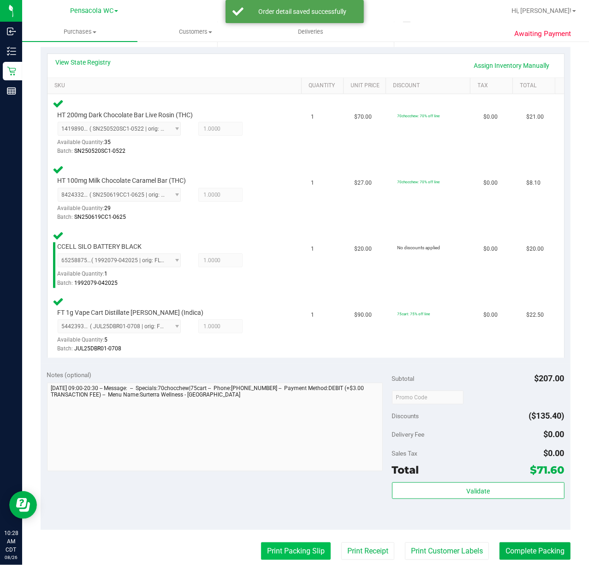
click at [282, 545] on button "Print Packing Slip" at bounding box center [296, 551] width 70 height 18
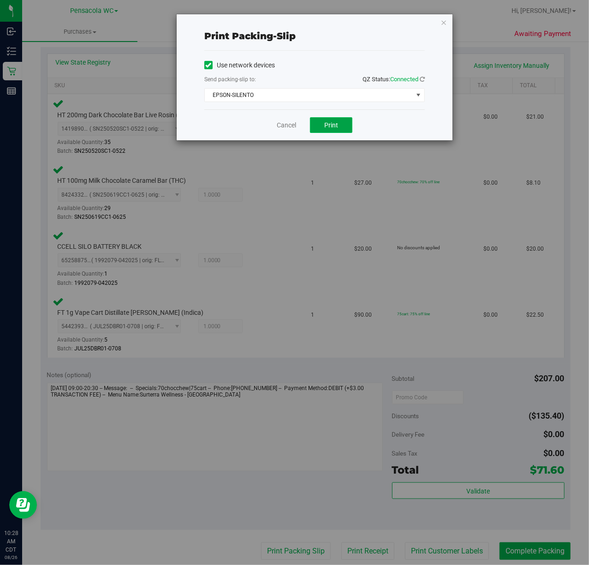
click at [329, 130] on button "Print" at bounding box center [331, 125] width 42 height 16
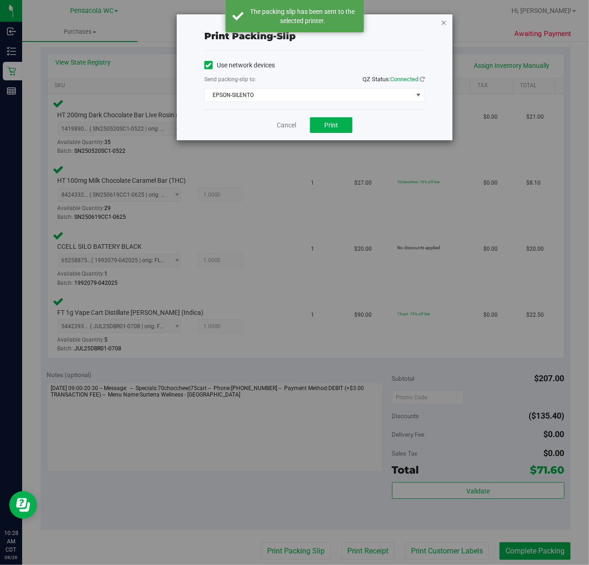
click at [445, 20] on icon "button" at bounding box center [444, 22] width 6 height 11
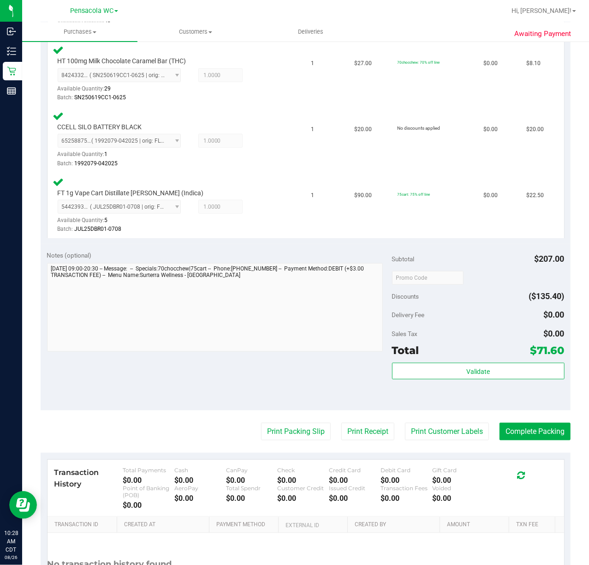
scroll to position [407, 0]
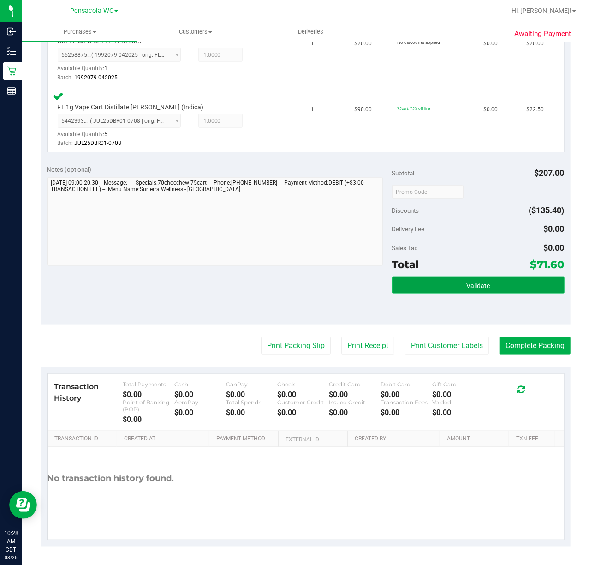
click at [412, 287] on button "Validate" at bounding box center [478, 285] width 173 height 17
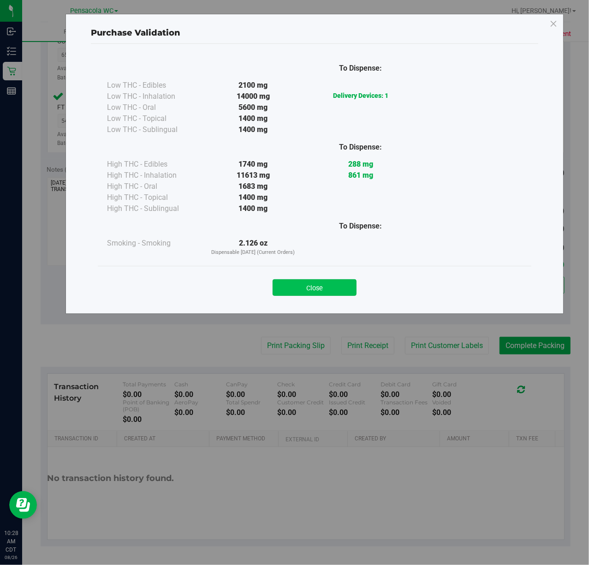
click at [322, 285] on button "Close" at bounding box center [315, 287] width 84 height 17
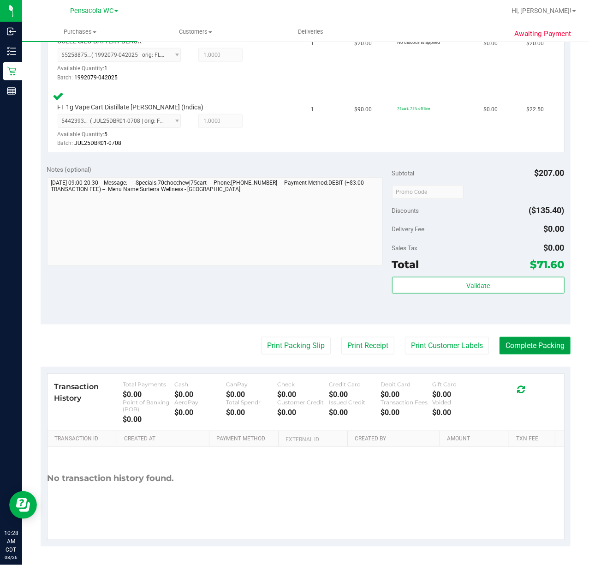
click at [536, 344] on button "Complete Packing" at bounding box center [535, 346] width 71 height 18
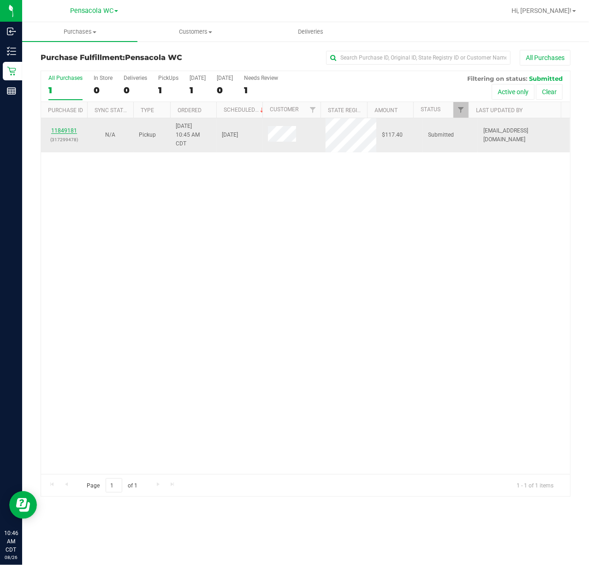
click at [76, 131] on link "11849181" at bounding box center [64, 130] width 26 height 6
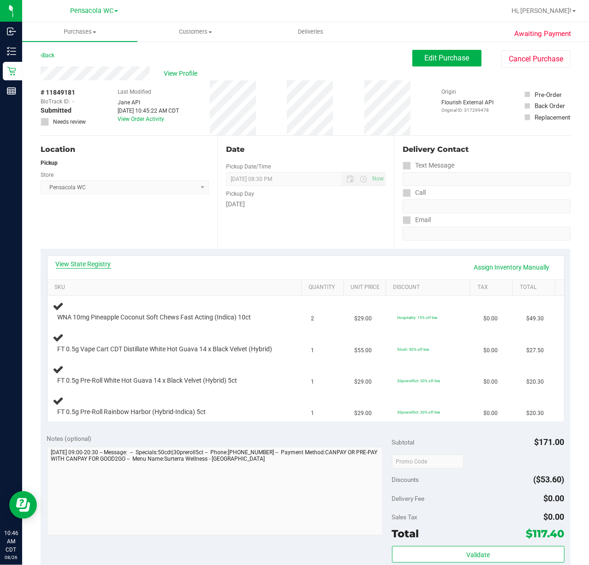
click at [91, 261] on link "View State Registry" at bounding box center [83, 263] width 55 height 9
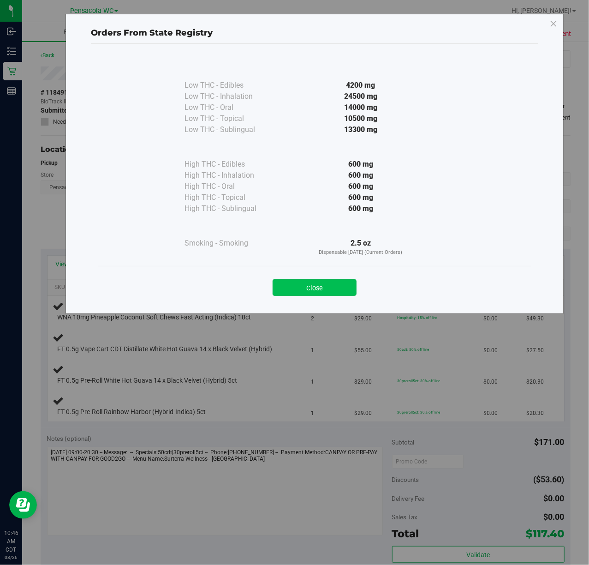
click at [321, 292] on button "Close" at bounding box center [315, 287] width 84 height 17
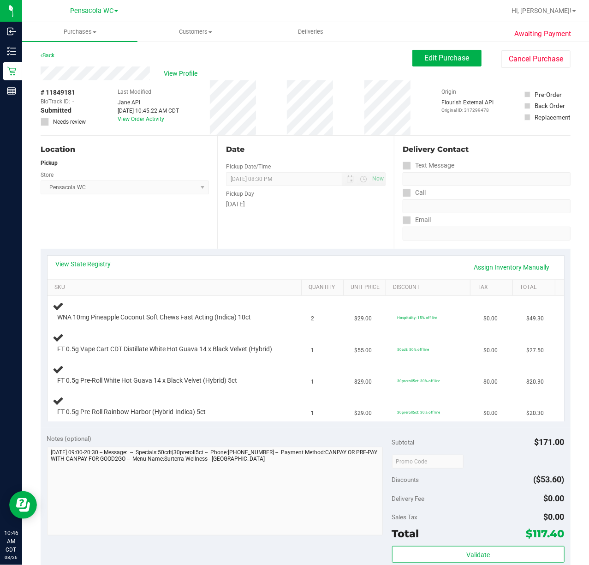
click at [166, 242] on div "Location Pickup Store Pensacola WC Select Store [PERSON_NAME][GEOGRAPHIC_DATA] …" at bounding box center [129, 192] width 177 height 113
click at [130, 443] on div "Notes (optional)" at bounding box center [219, 438] width 345 height 9
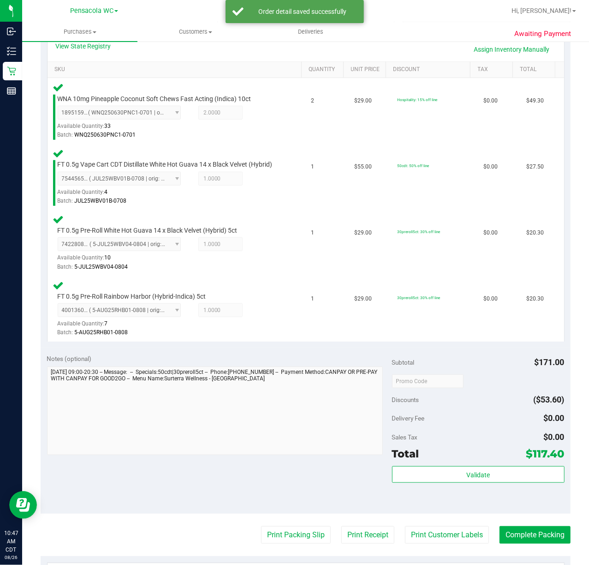
scroll to position [231, 0]
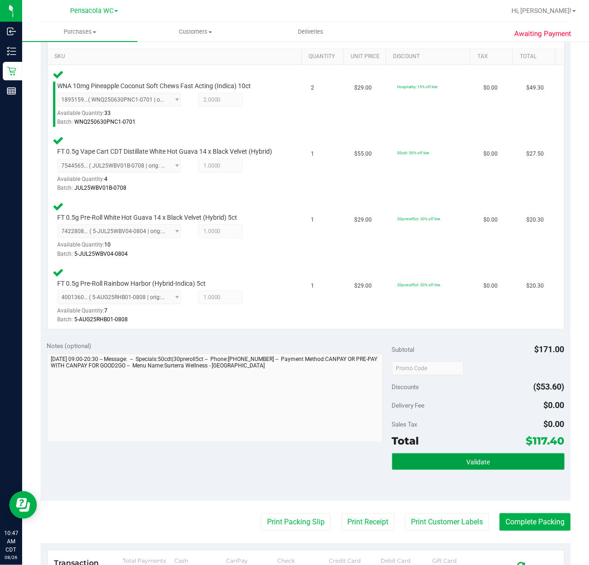
drag, startPoint x: 525, startPoint y: 475, endPoint x: 519, endPoint y: 475, distance: 5.5
click at [521, 470] on button "Validate" at bounding box center [478, 461] width 173 height 17
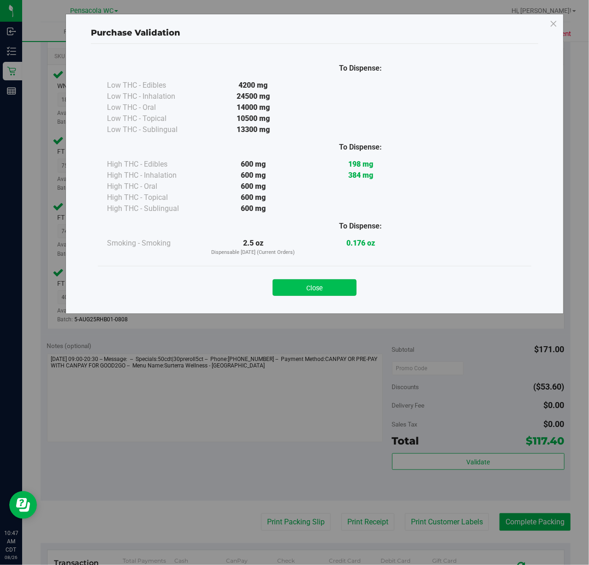
click at [289, 288] on button "Close" at bounding box center [315, 287] width 84 height 17
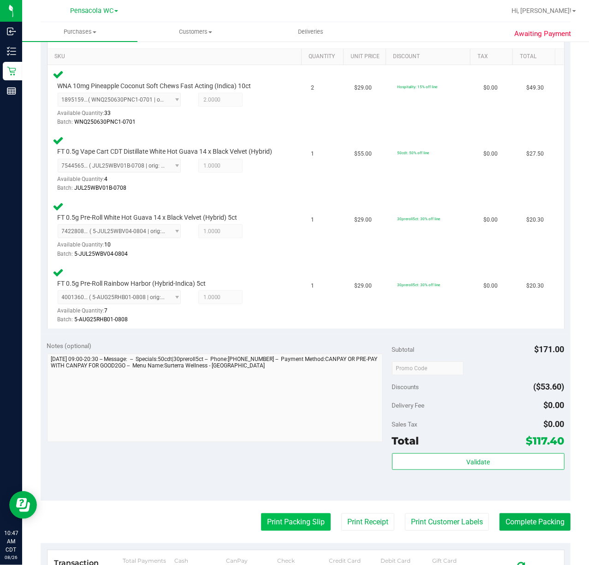
click at [270, 531] on button "Print Packing Slip" at bounding box center [296, 522] width 70 height 18
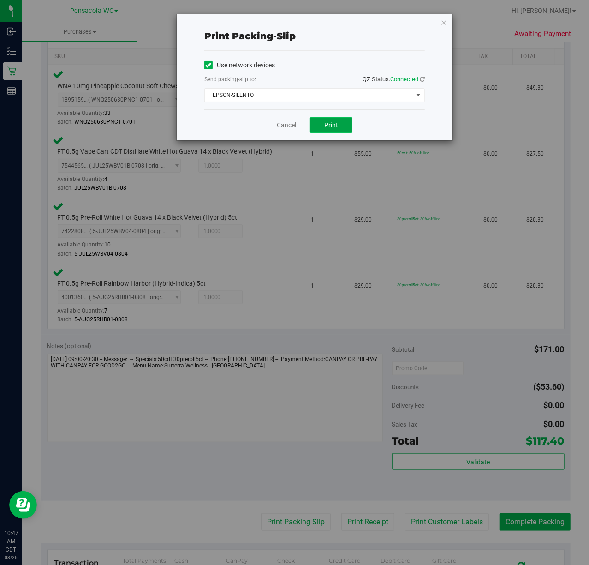
click at [325, 129] on span "Print" at bounding box center [331, 124] width 14 height 7
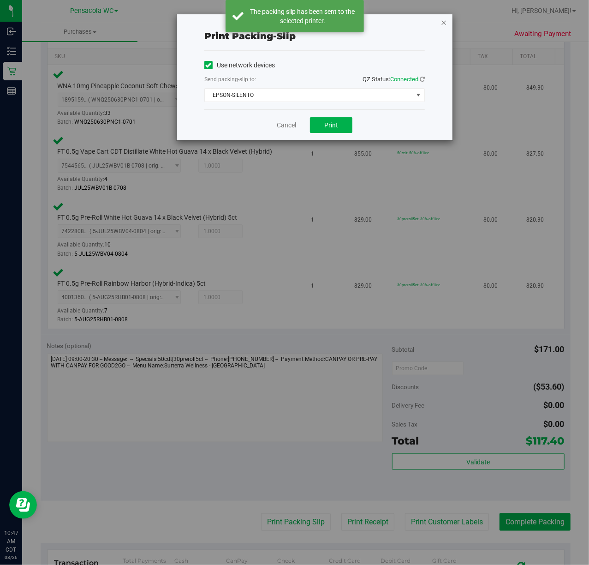
click at [442, 22] on icon "button" at bounding box center [444, 22] width 6 height 11
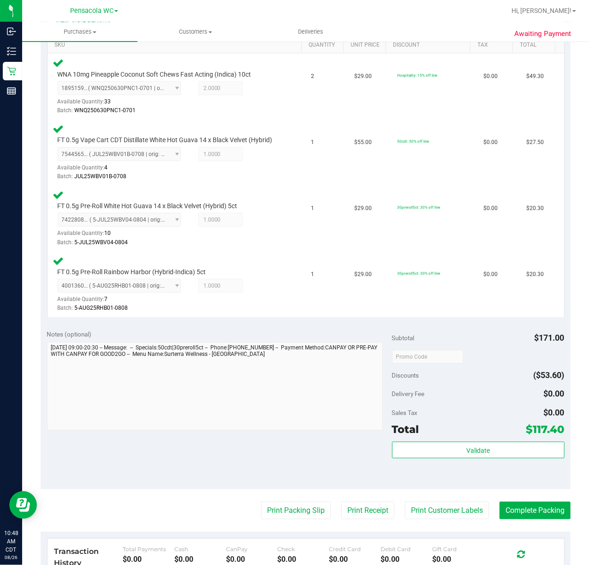
scroll to position [307, 0]
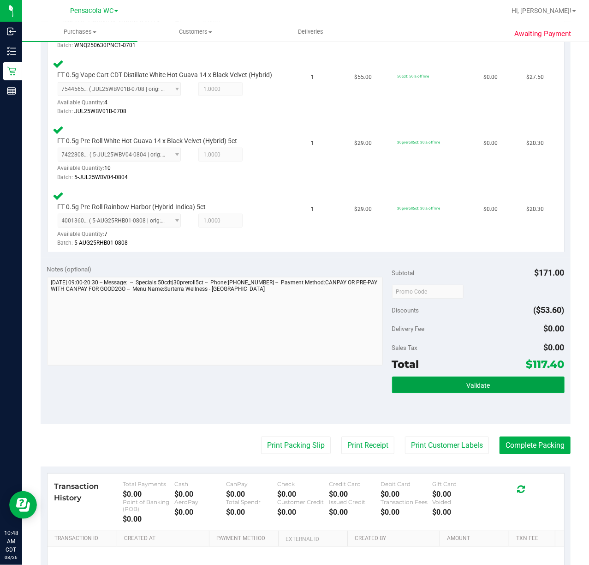
click at [467, 389] on span "Validate" at bounding box center [479, 385] width 24 height 7
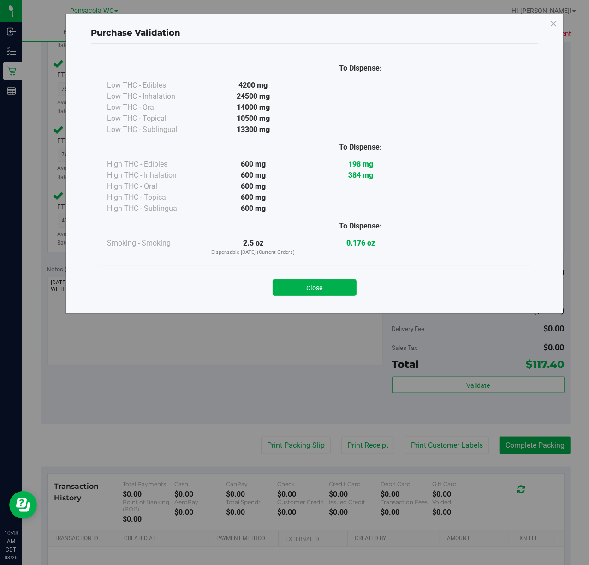
drag, startPoint x: 341, startPoint y: 287, endPoint x: 283, endPoint y: 433, distance: 157.2
click at [341, 287] on button "Close" at bounding box center [315, 287] width 84 height 17
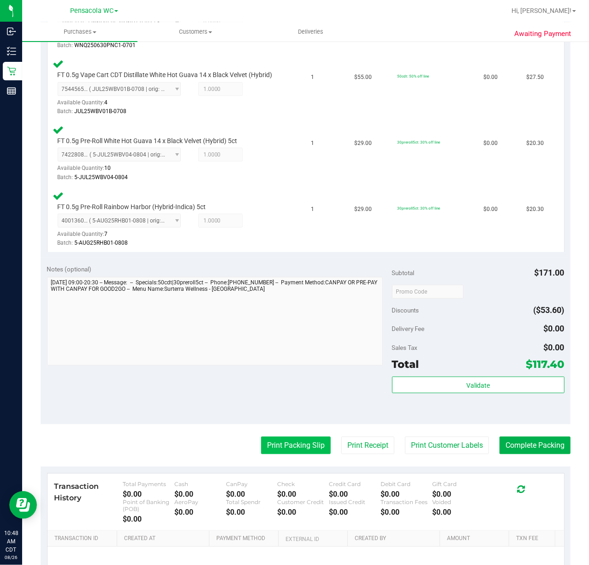
click at [281, 454] on button "Print Packing Slip" at bounding box center [296, 446] width 70 height 18
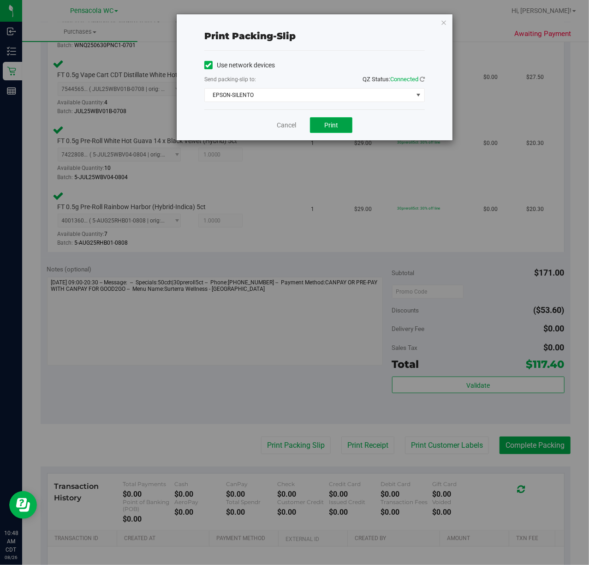
click at [323, 123] on button "Print" at bounding box center [331, 125] width 42 height 16
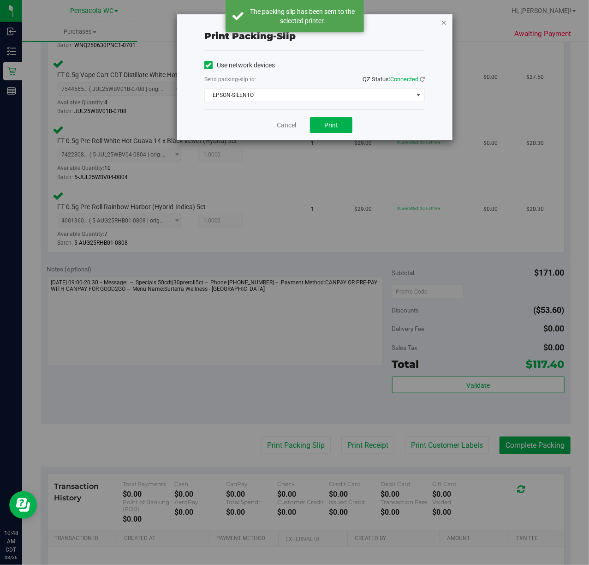
click at [442, 21] on icon "button" at bounding box center [444, 22] width 6 height 11
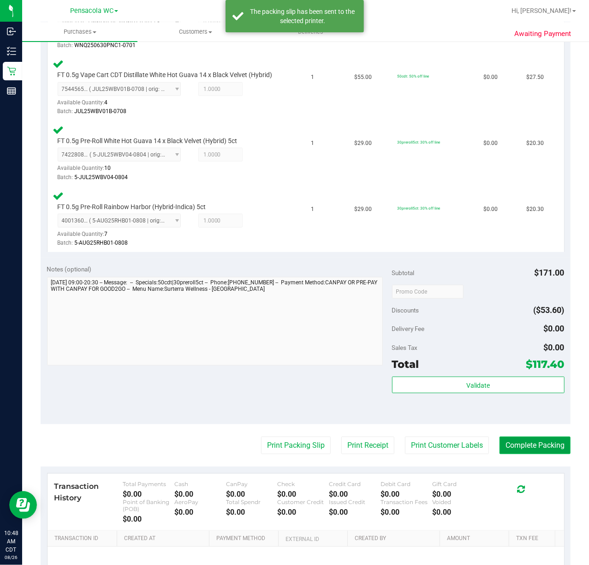
click at [529, 451] on button "Complete Packing" at bounding box center [535, 446] width 71 height 18
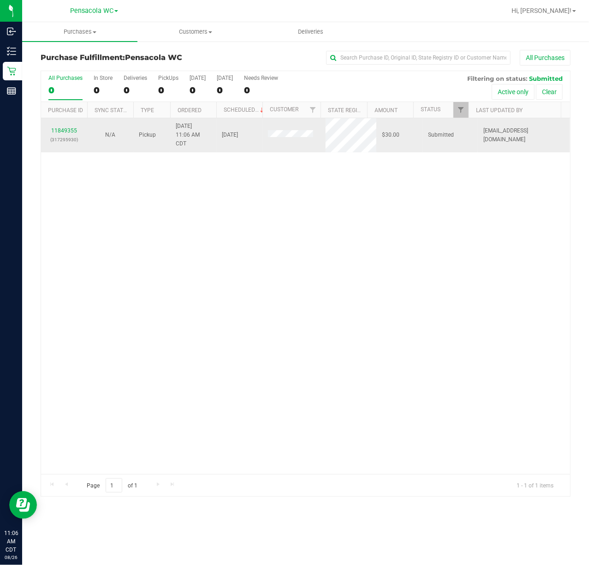
drag, startPoint x: 66, startPoint y: 140, endPoint x: 65, endPoint y: 136, distance: 4.8
click at [65, 139] on p "(317295930)" at bounding box center [64, 139] width 35 height 9
click at [65, 134] on div "11849355 (317295930)" at bounding box center [64, 135] width 35 height 18
click at [67, 128] on link "11849355" at bounding box center [64, 130] width 26 height 6
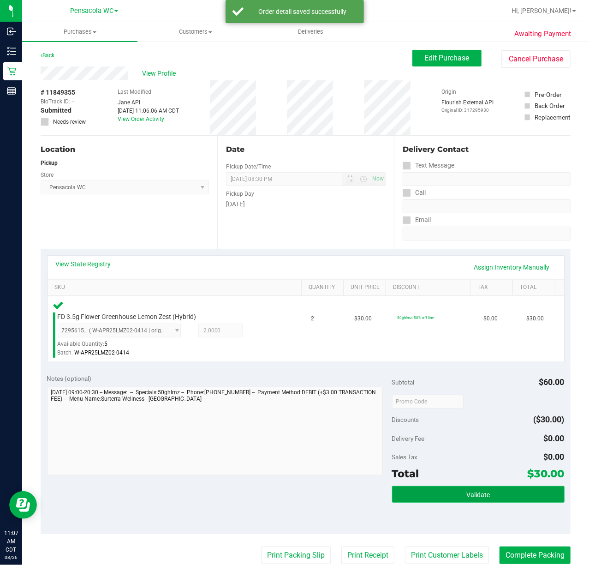
click at [467, 495] on span "Validate" at bounding box center [479, 494] width 24 height 7
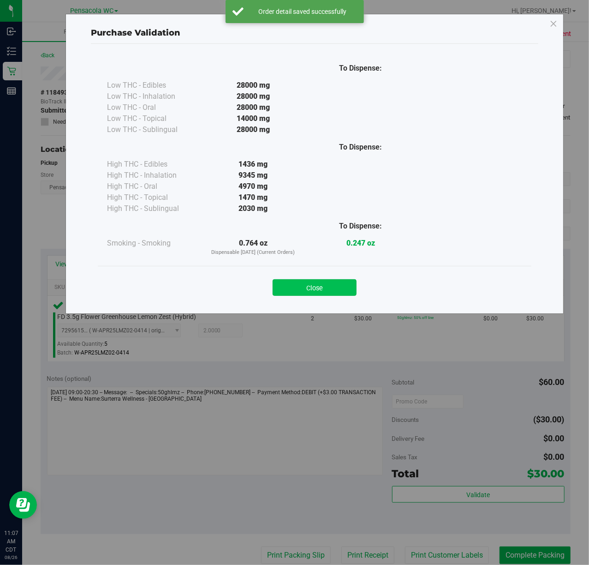
click at [317, 293] on button "Close" at bounding box center [315, 287] width 84 height 17
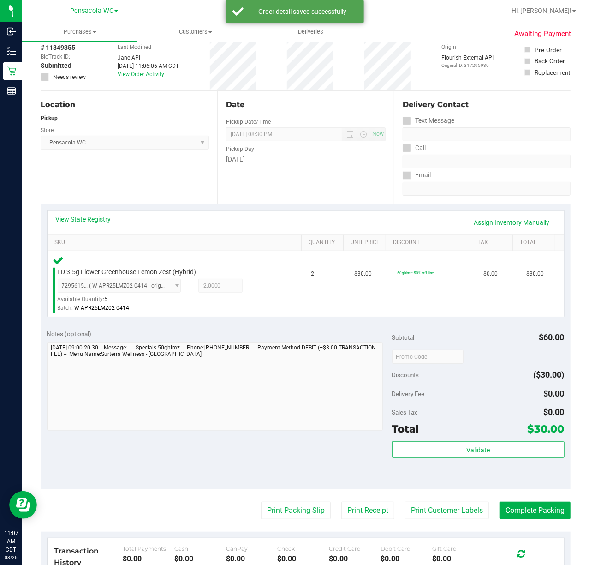
scroll to position [46, 0]
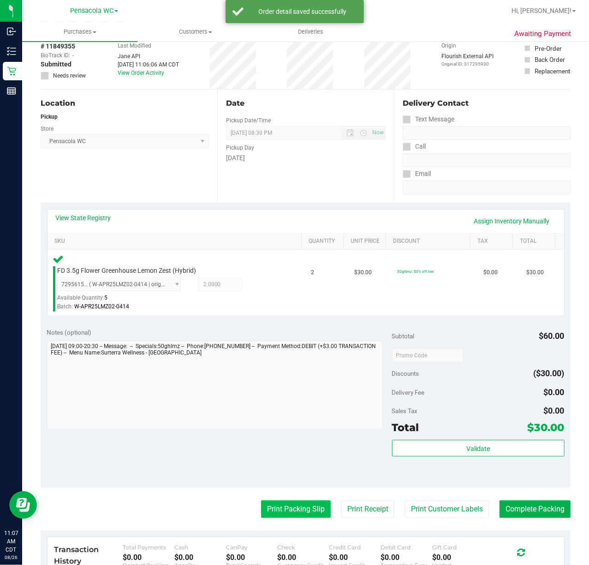
click at [290, 510] on button "Print Packing Slip" at bounding box center [296, 509] width 70 height 18
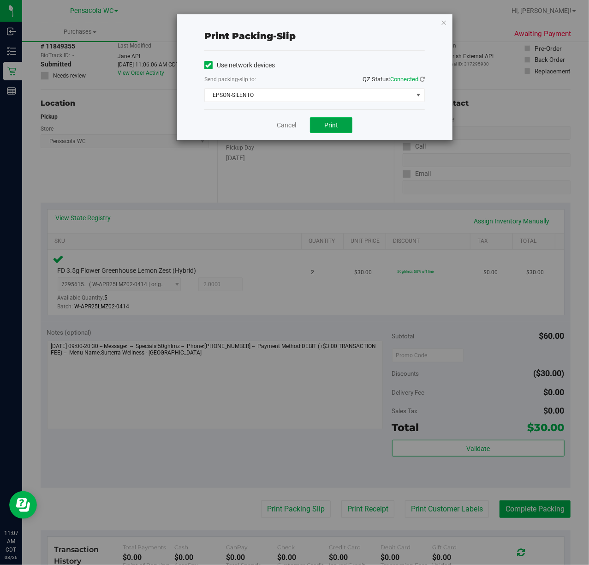
click at [329, 125] on span "Print" at bounding box center [331, 124] width 14 height 7
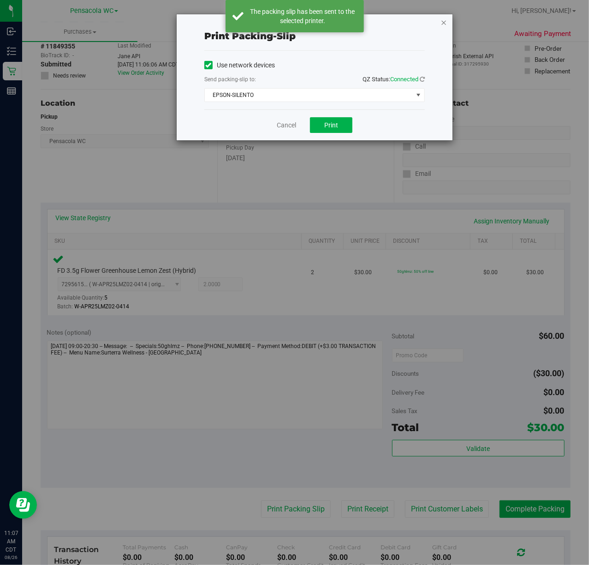
click at [443, 21] on icon "button" at bounding box center [444, 22] width 6 height 11
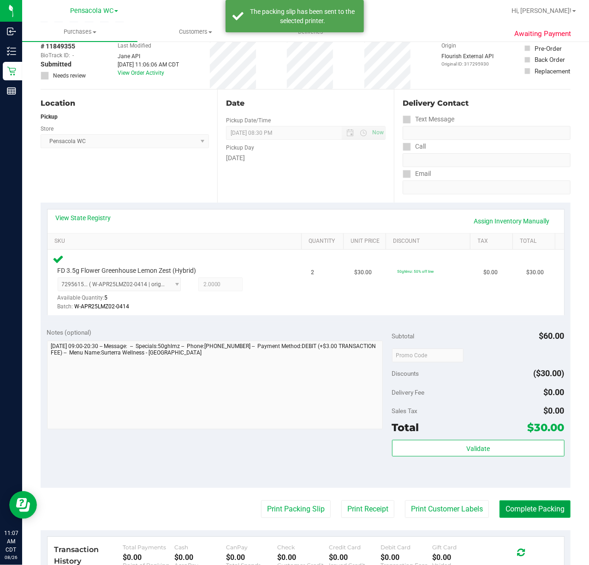
click at [536, 516] on button "Complete Packing" at bounding box center [535, 509] width 71 height 18
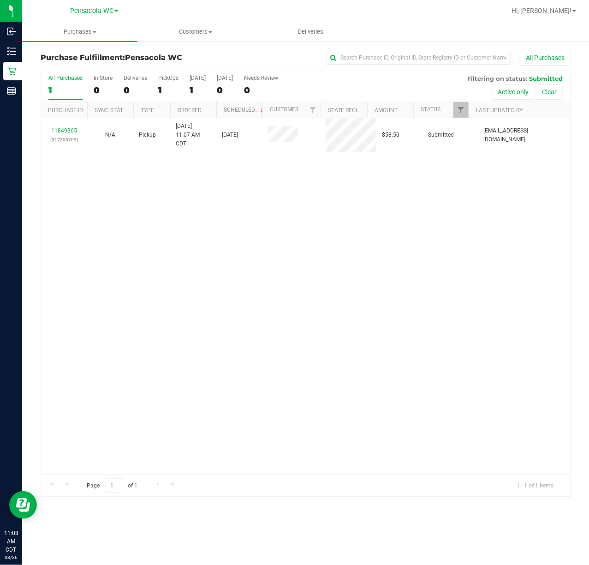
click at [467, 113] on div at bounding box center [469, 110] width 4 height 16
click at [455, 113] on link "Filter" at bounding box center [461, 110] width 15 height 16
click at [486, 175] on span "Completed" at bounding box center [486, 175] width 27 height 6
click at [469, 175] on input "Completed" at bounding box center [466, 175] width 6 height 6
checkbox input "true"
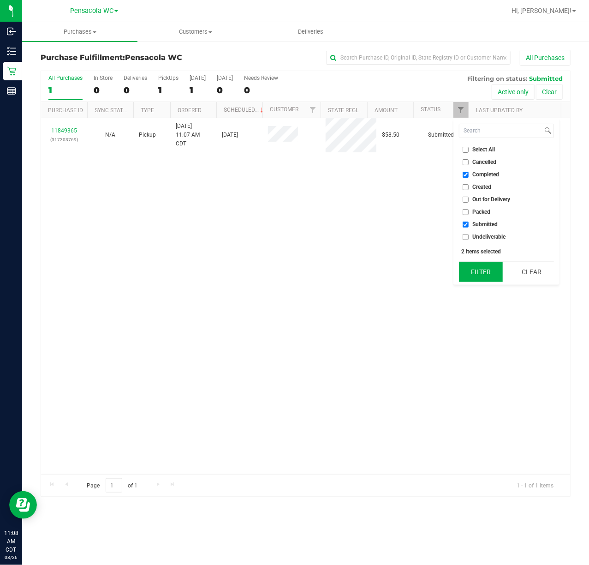
click at [482, 269] on button "Filter" at bounding box center [481, 272] width 44 height 20
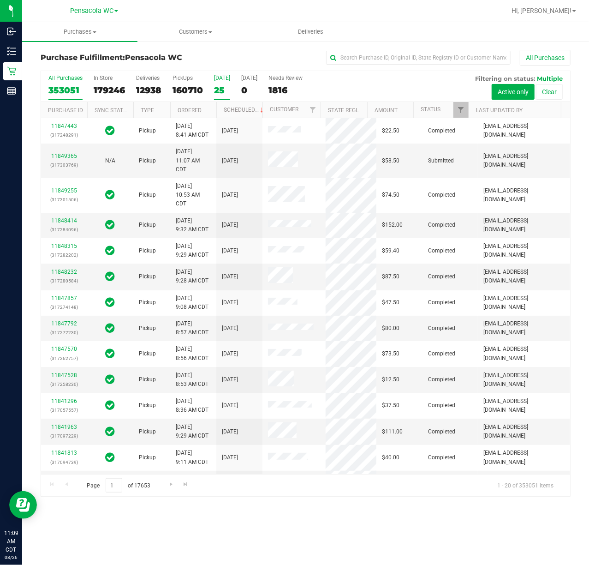
click at [224, 96] on div "25" at bounding box center [222, 90] width 16 height 11
click at [0, 0] on input "[DATE] 25" at bounding box center [0, 0] width 0 height 0
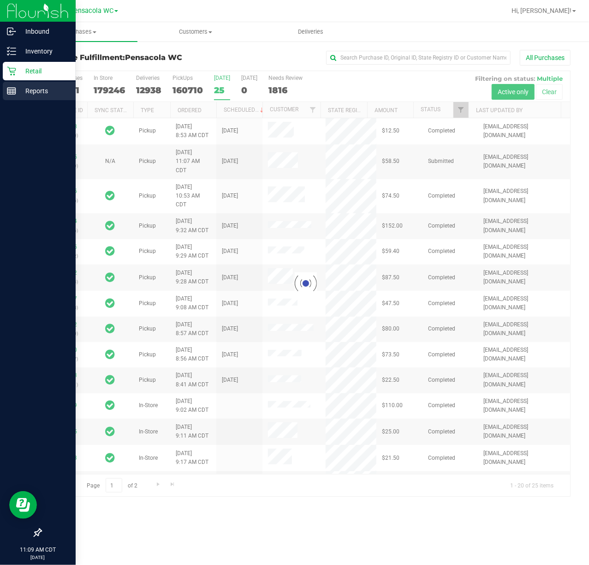
click at [13, 91] on line at bounding box center [13, 92] width 0 height 5
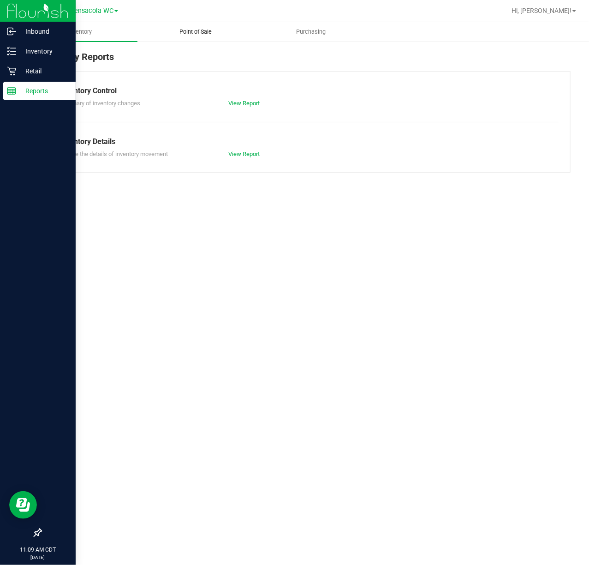
click at [202, 31] on span "Point of Sale" at bounding box center [195, 32] width 57 height 8
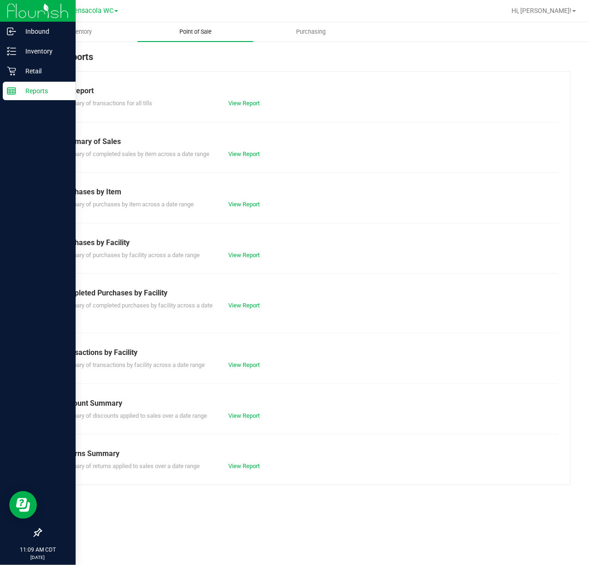
click at [248, 305] on link "View Report" at bounding box center [243, 305] width 31 height 7
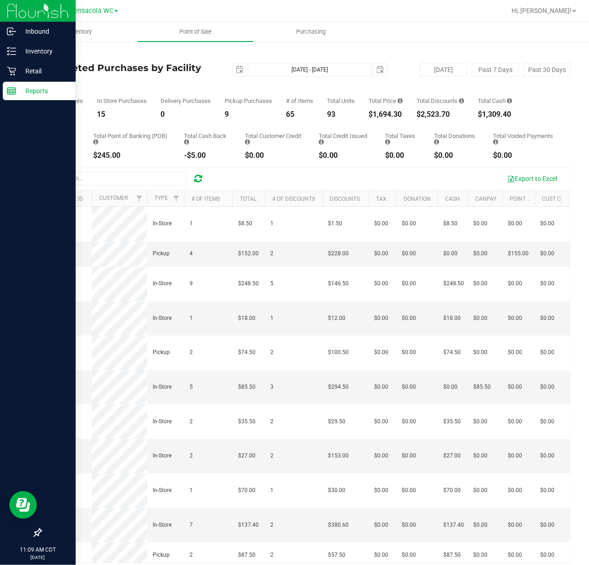
drag, startPoint x: 120, startPoint y: 60, endPoint x: 184, endPoint y: 78, distance: 65.9
click at [184, 78] on h4 "Completed Purchases by Facility Report" at bounding box center [129, 73] width 177 height 20
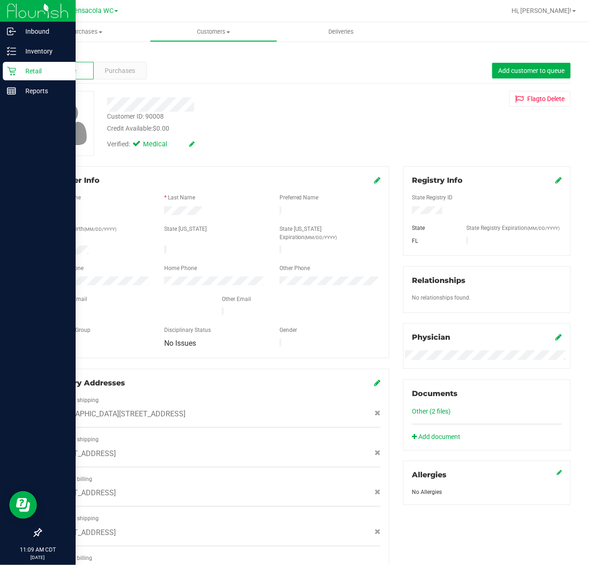
click at [64, 245] on div at bounding box center [99, 250] width 115 height 11
click at [5, 66] on div "Retail" at bounding box center [39, 71] width 73 height 18
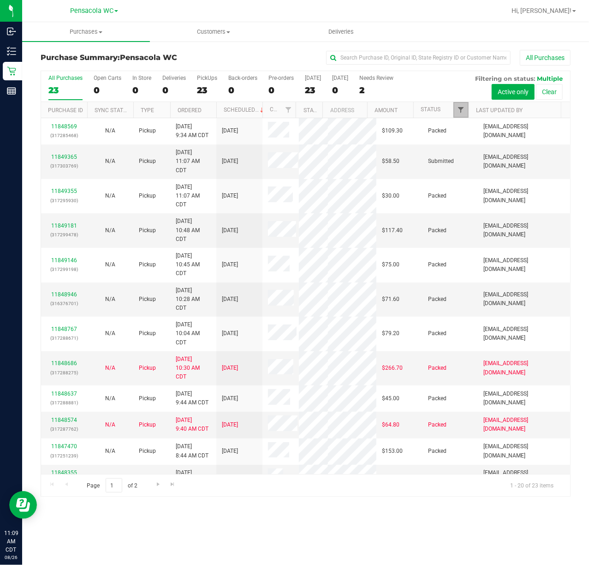
click at [460, 112] on span "Filter" at bounding box center [460, 109] width 7 height 7
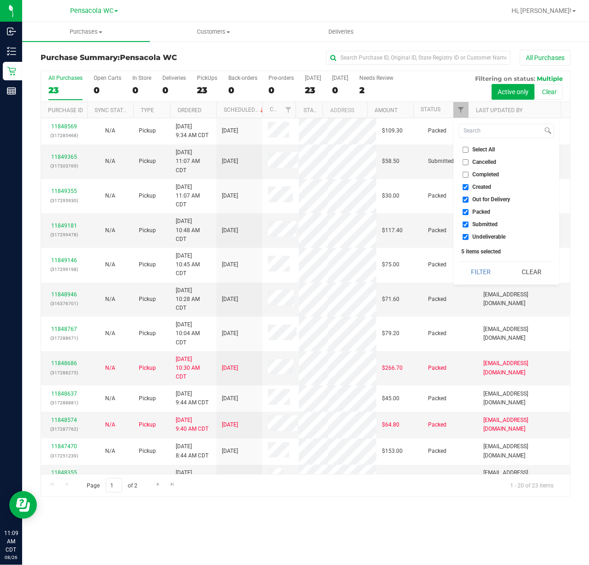
click at [478, 147] on span "Select All" at bounding box center [484, 150] width 23 height 6
click at [469, 147] on input "Select All" at bounding box center [466, 150] width 6 height 6
checkbox input "true"
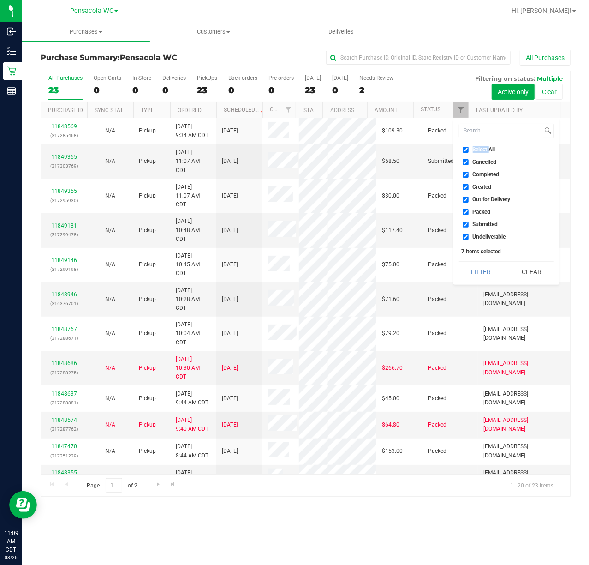
click at [478, 147] on span "Select All" at bounding box center [484, 150] width 23 height 6
click at [469, 147] on input "Select All" at bounding box center [466, 150] width 6 height 6
checkbox input "false"
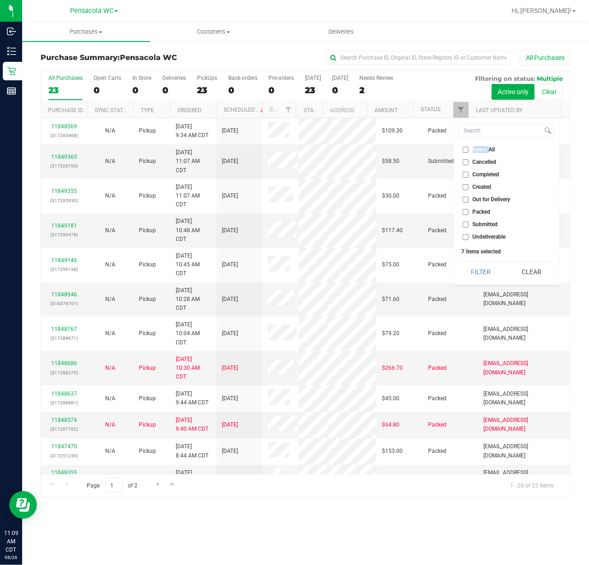
checkbox input "false"
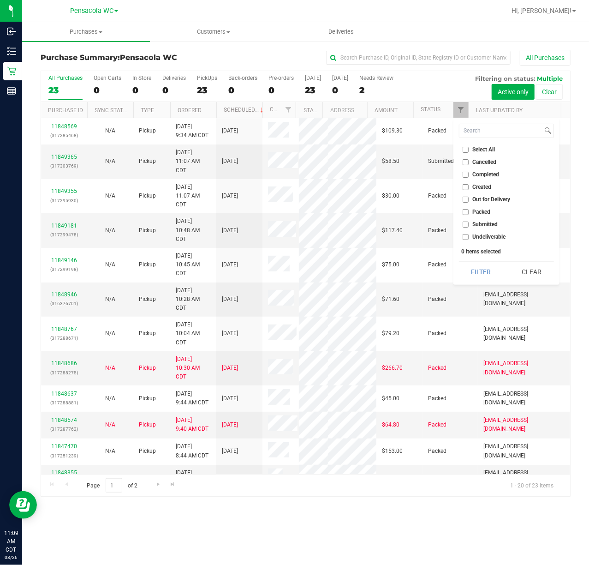
click at [488, 226] on span "Submitted" at bounding box center [485, 224] width 25 height 6
click at [469, 226] on input "Submitted" at bounding box center [466, 224] width 6 height 6
checkbox input "true"
drag, startPoint x: 477, startPoint y: 271, endPoint x: 478, endPoint y: 259, distance: 12.5
click at [478, 272] on button "Filter" at bounding box center [481, 272] width 44 height 20
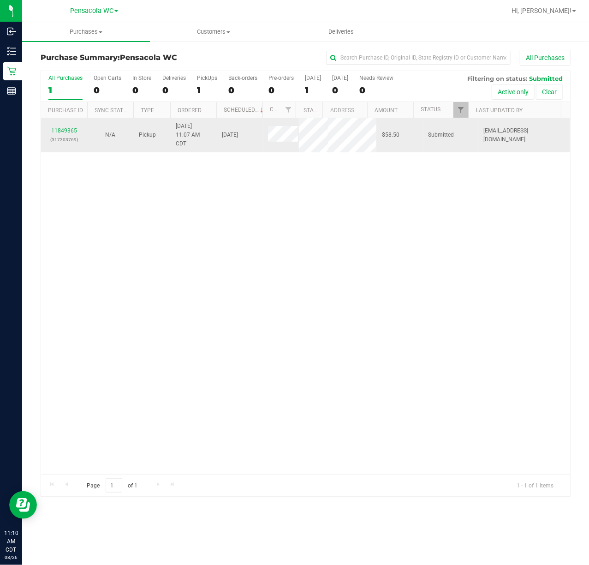
click at [67, 136] on p "(317303769)" at bounding box center [64, 139] width 35 height 9
click at [67, 130] on link "11849365" at bounding box center [64, 130] width 26 height 6
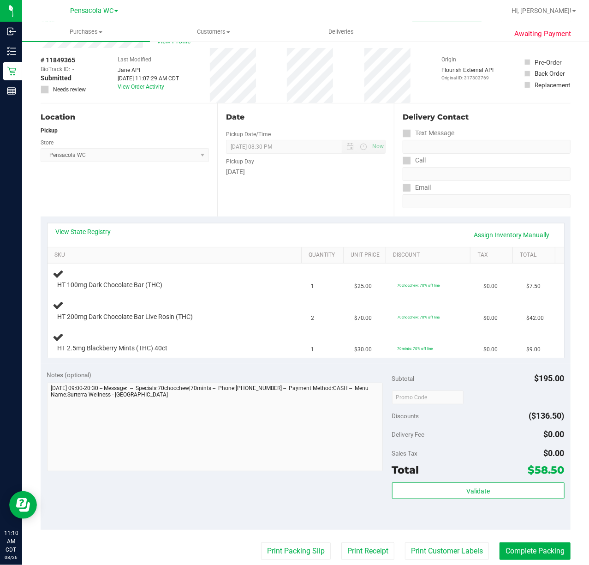
scroll to position [41, 0]
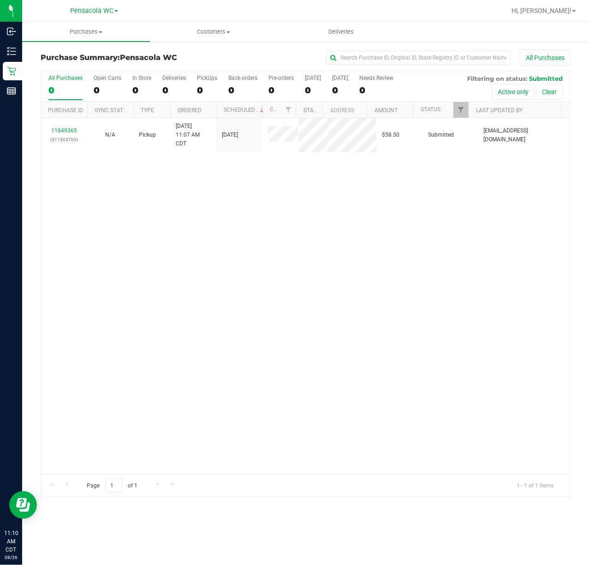
click at [202, 324] on div "11849365 (317303769) N/A Pickup [DATE] 11:07 AM CDT 8/26/2025 $58.50 Submitted …" at bounding box center [305, 296] width 529 height 356
click at [366, 217] on div "11849585 (317306821) N/A Pickup [DATE] 11:30 AM CDT 8/26/2025 $75.00 Submitted …" at bounding box center [305, 296] width 529 height 356
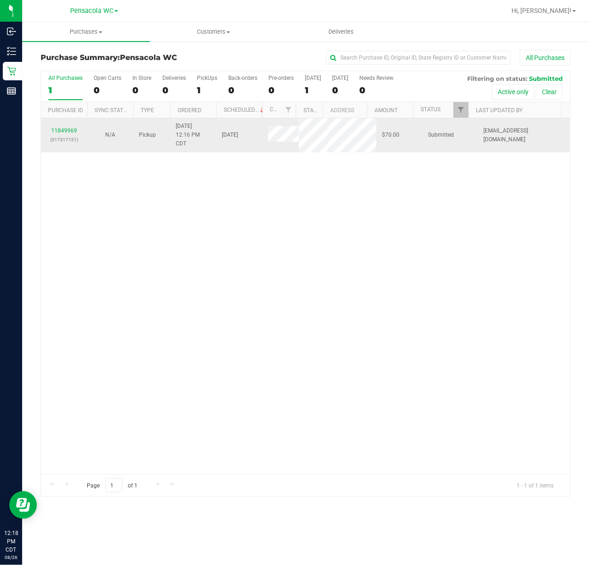
click at [73, 123] on td "11849969 (317317151)" at bounding box center [64, 135] width 46 height 34
click at [69, 129] on link "11849969" at bounding box center [64, 130] width 26 height 6
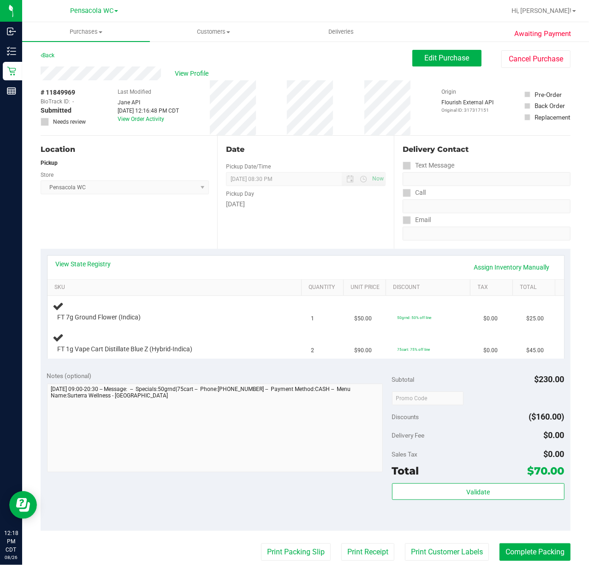
click at [117, 235] on div "Location Pickup Store Pensacola WC Select Store [PERSON_NAME][GEOGRAPHIC_DATA] …" at bounding box center [129, 192] width 177 height 113
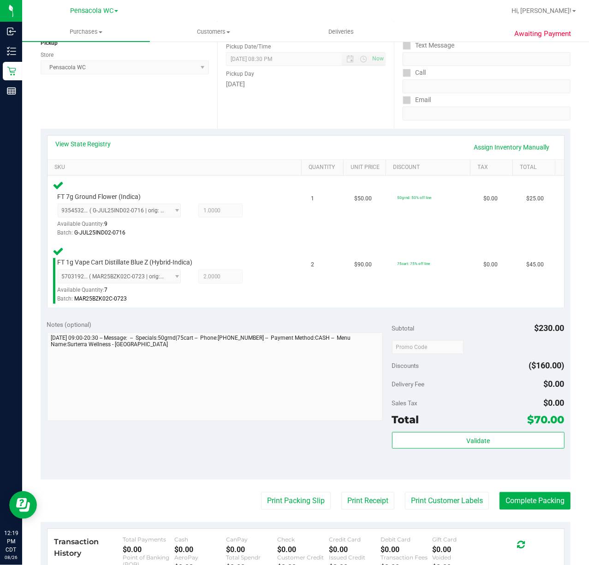
scroll to position [123, 0]
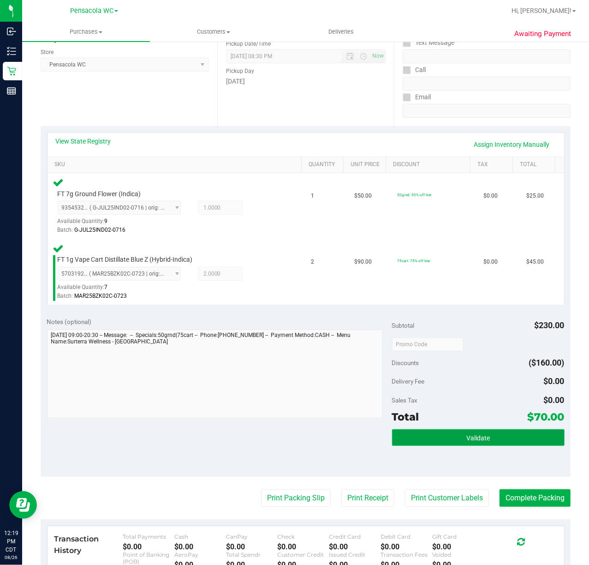
click at [442, 429] on button "Validate" at bounding box center [478, 437] width 173 height 17
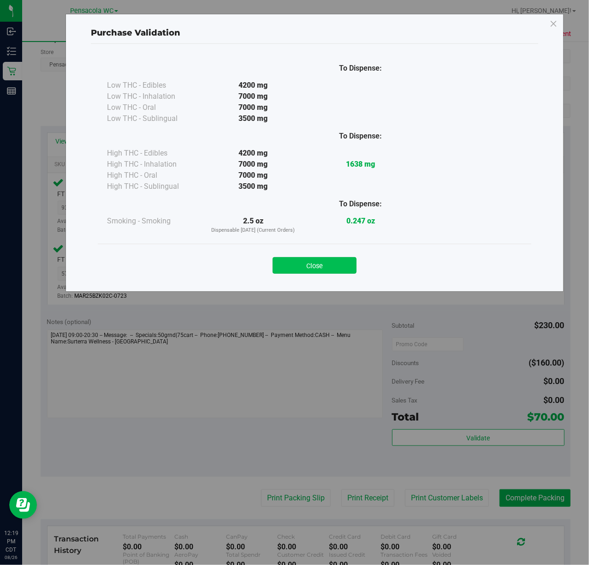
click at [340, 269] on button "Close" at bounding box center [315, 265] width 84 height 17
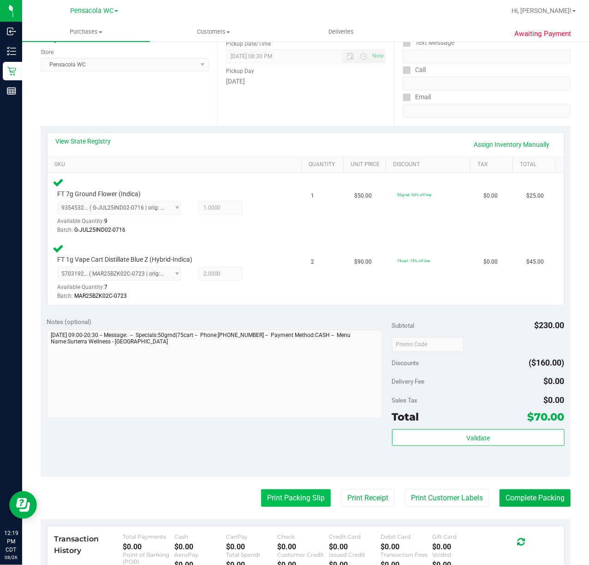
click at [305, 491] on button "Print Packing Slip" at bounding box center [296, 498] width 70 height 18
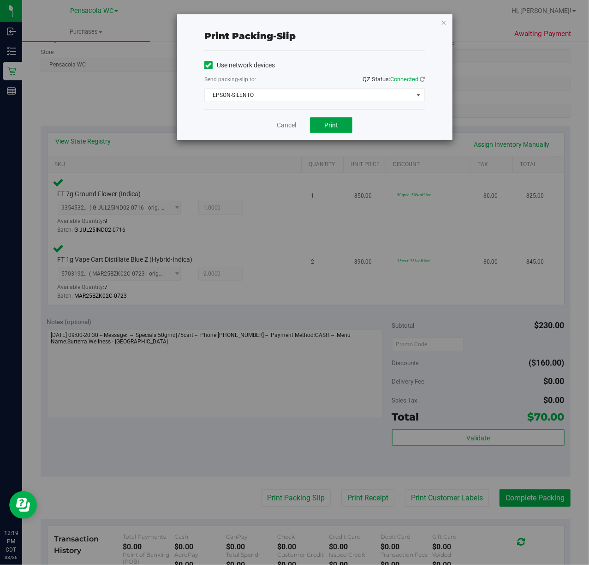
click at [320, 126] on button "Print" at bounding box center [331, 125] width 42 height 16
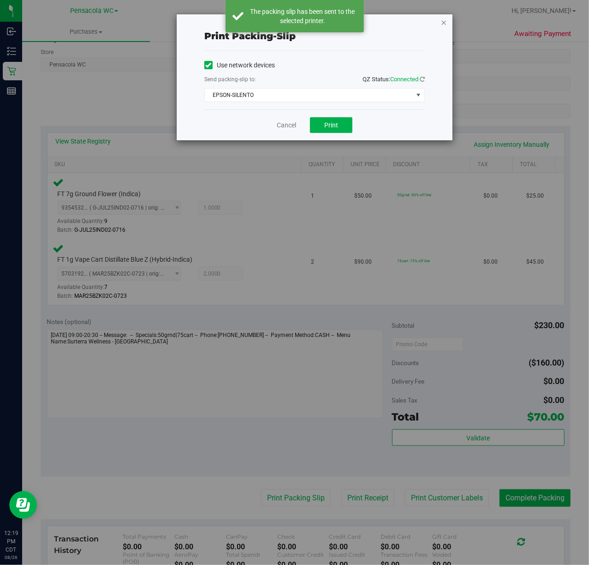
click at [445, 23] on icon "button" at bounding box center [444, 22] width 6 height 11
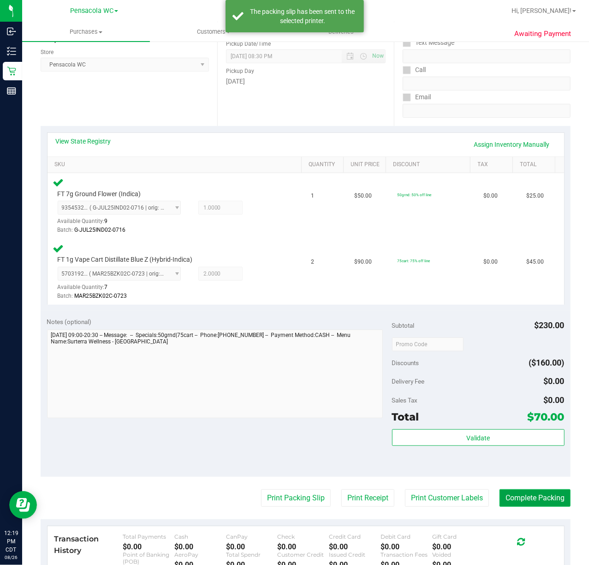
click at [520, 499] on button "Complete Packing" at bounding box center [535, 498] width 71 height 18
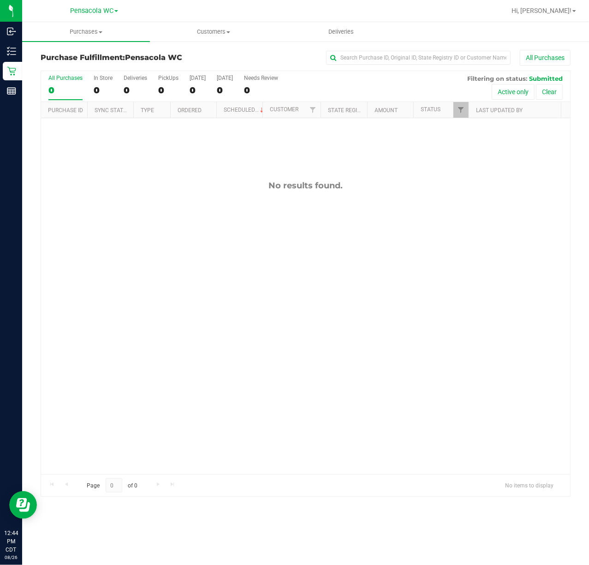
click at [38, 271] on div "All Purchases 0 In Store 0 Deliveries 0 PickUps 0 [DATE] 0 [DATE] 0 Needs Revie…" at bounding box center [306, 283] width 544 height 426
click at [180, 280] on div "11850244 (317323665) N/A Pickup [DATE] 12:48 PM CDT 8/26/2025 $20.30 Submitted …" at bounding box center [305, 296] width 529 height 356
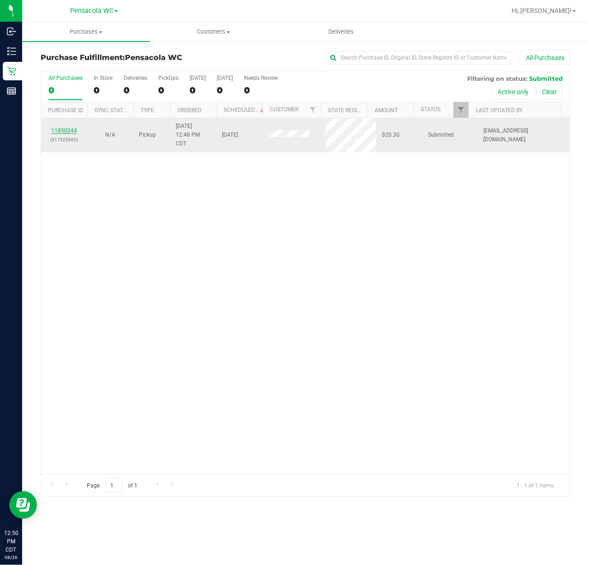
click at [60, 133] on link "11850244" at bounding box center [64, 130] width 26 height 6
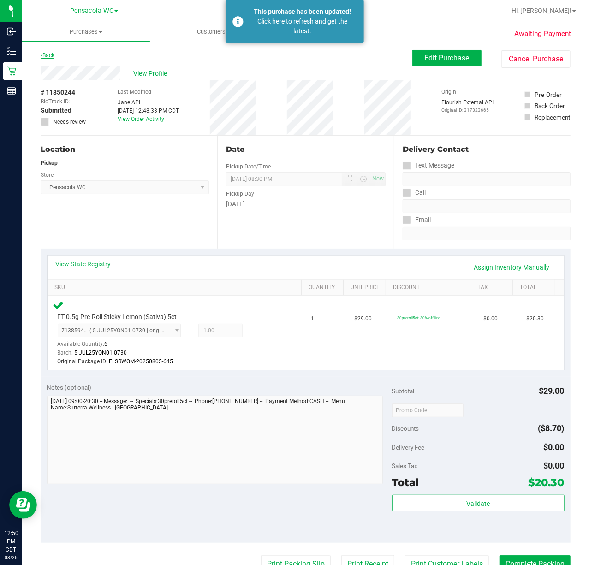
click at [52, 54] on link "Back" at bounding box center [48, 55] width 14 height 6
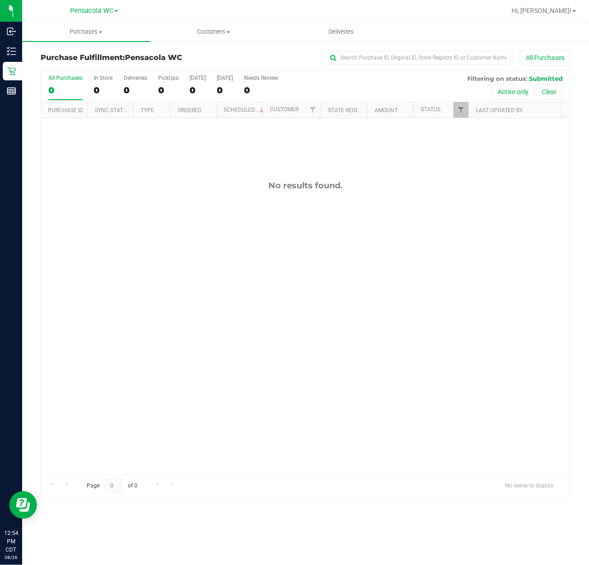
drag, startPoint x: 290, startPoint y: 284, endPoint x: 275, endPoint y: 151, distance: 133.7
click at [290, 284] on div "No results found." at bounding box center [305, 327] width 529 height 418
click at [463, 108] on span "Filter" at bounding box center [460, 109] width 7 height 7
click at [466, 221] on input "Submitted" at bounding box center [466, 224] width 6 height 6
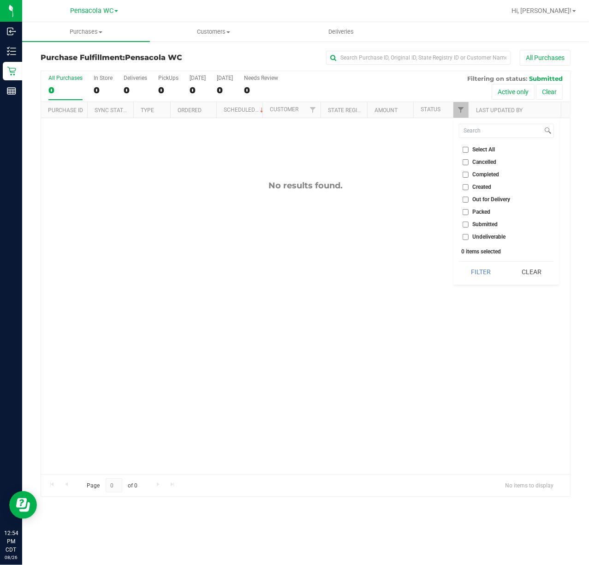
checkbox input "true"
click at [469, 270] on button "Filter" at bounding box center [481, 272] width 44 height 20
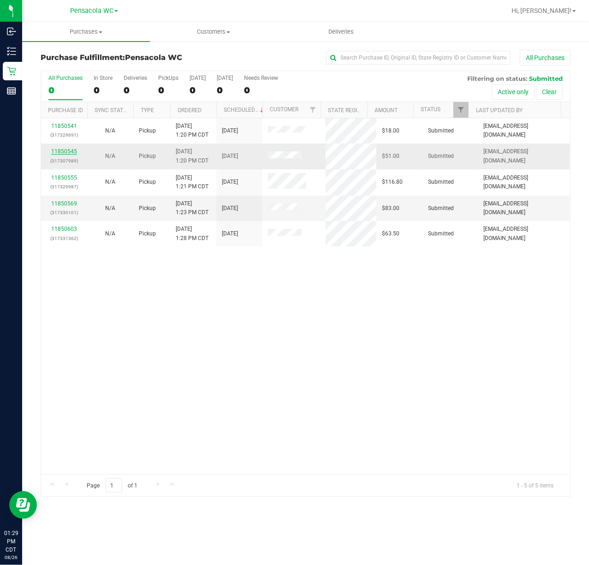
click at [61, 155] on link "11850545" at bounding box center [64, 151] width 26 height 6
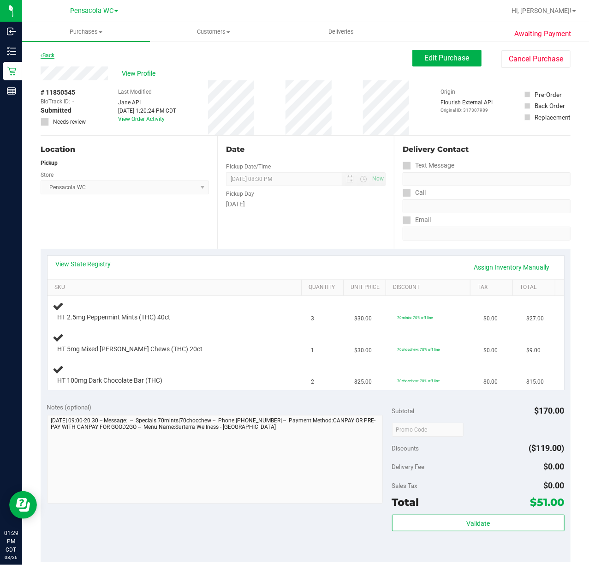
click at [42, 54] on icon at bounding box center [42, 56] width 2 height 6
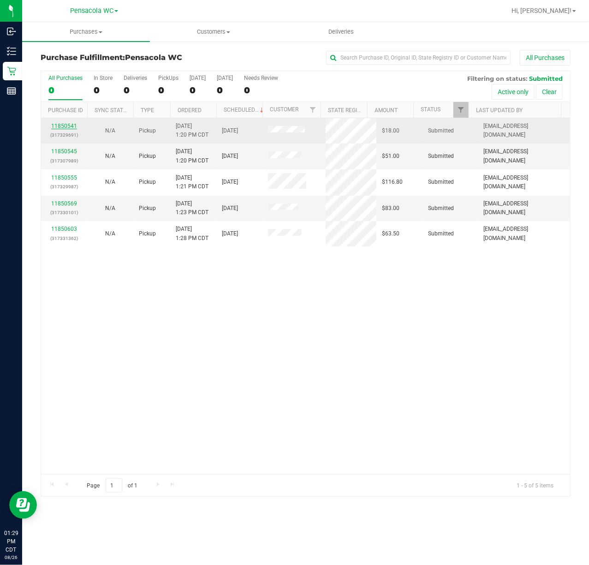
click at [69, 126] on link "11850541" at bounding box center [64, 126] width 26 height 6
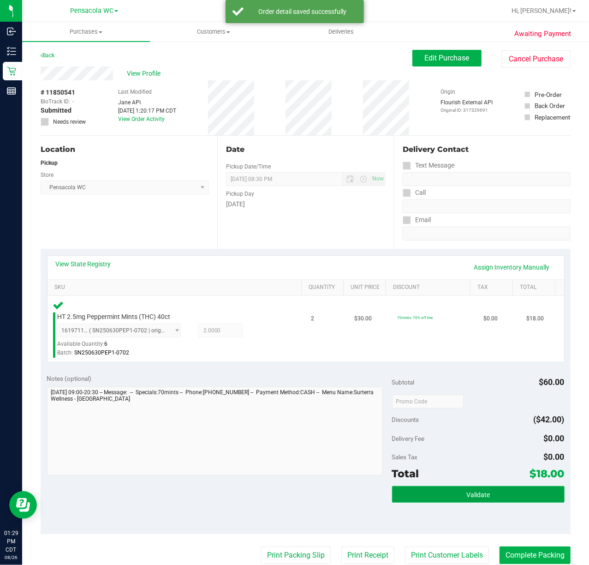
click at [427, 488] on button "Validate" at bounding box center [478, 494] width 173 height 17
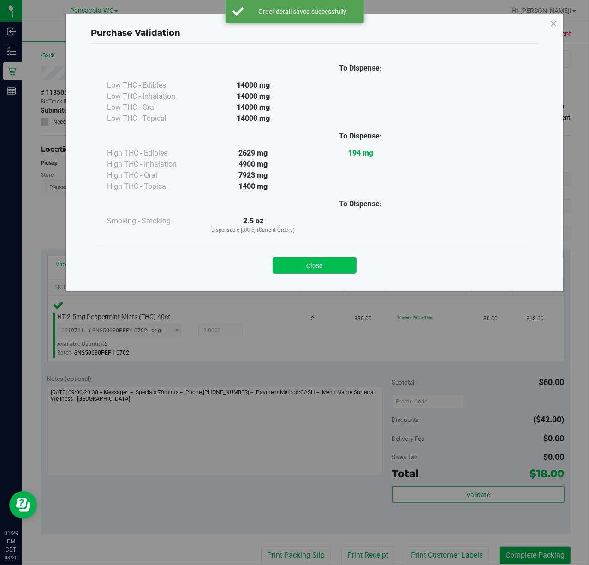
click at [341, 269] on button "Close" at bounding box center [315, 265] width 84 height 17
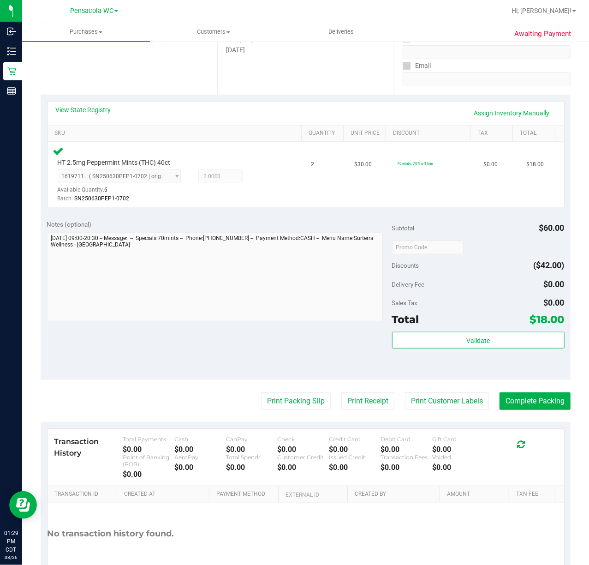
scroll to position [148, 0]
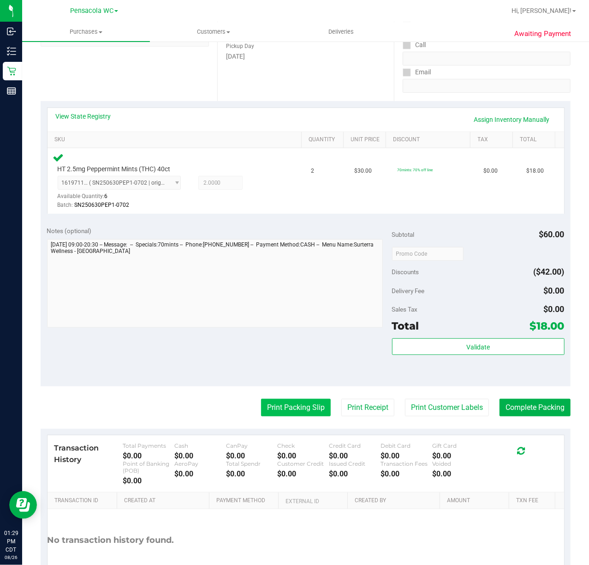
click at [268, 411] on button "Print Packing Slip" at bounding box center [296, 408] width 70 height 18
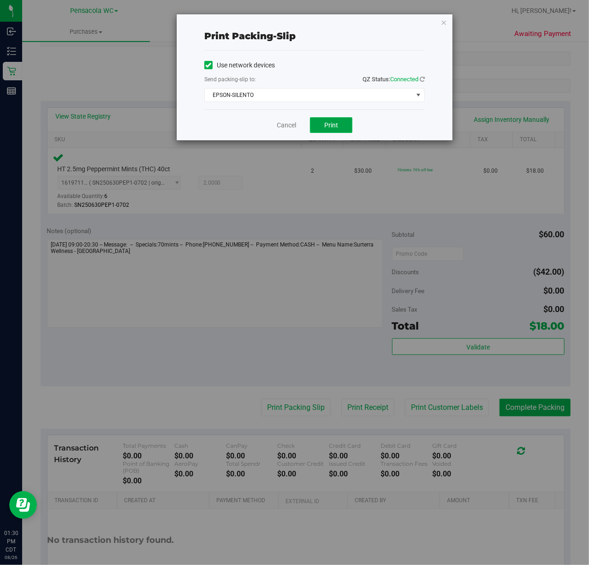
click at [320, 124] on button "Print" at bounding box center [331, 125] width 42 height 16
click at [443, 23] on icon "button" at bounding box center [444, 22] width 6 height 11
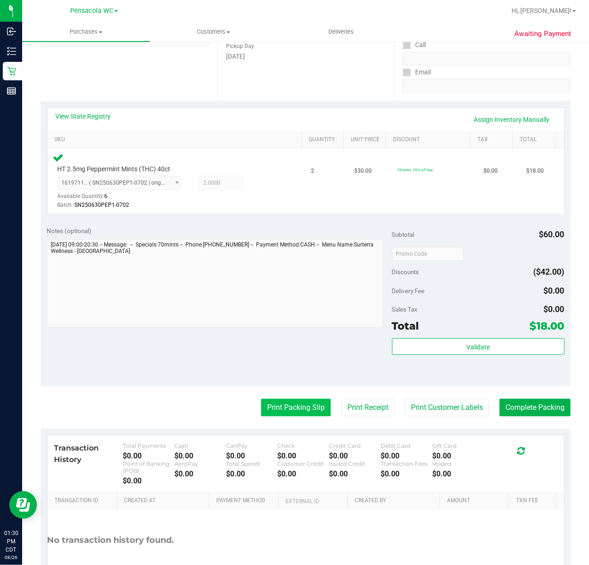
click at [279, 410] on button "Print Packing Slip" at bounding box center [296, 408] width 70 height 18
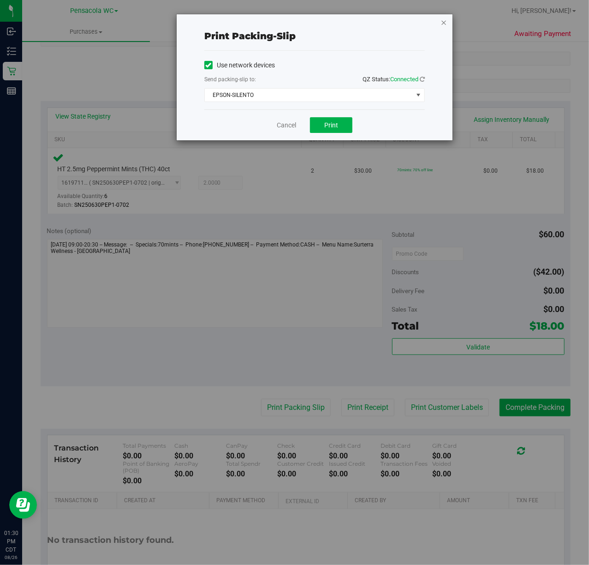
click at [445, 26] on icon "button" at bounding box center [444, 22] width 6 height 11
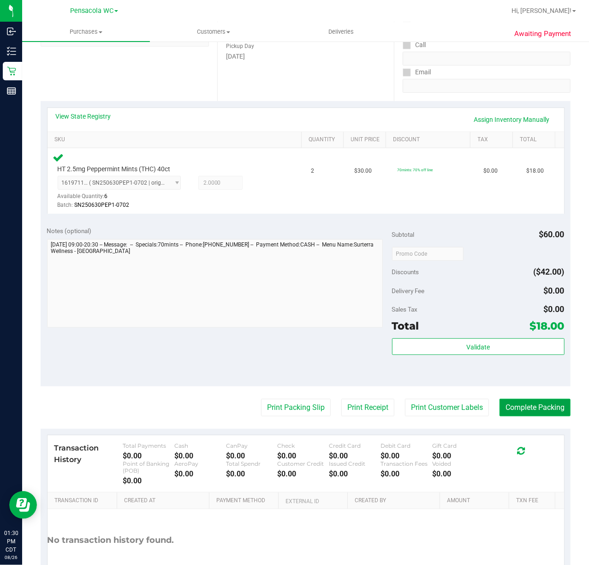
click at [530, 410] on button "Complete Packing" at bounding box center [535, 408] width 71 height 18
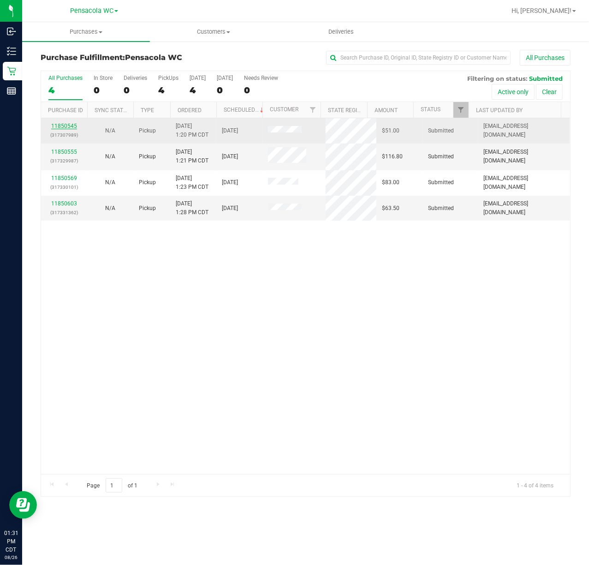
click at [68, 128] on link "11850545" at bounding box center [64, 126] width 26 height 6
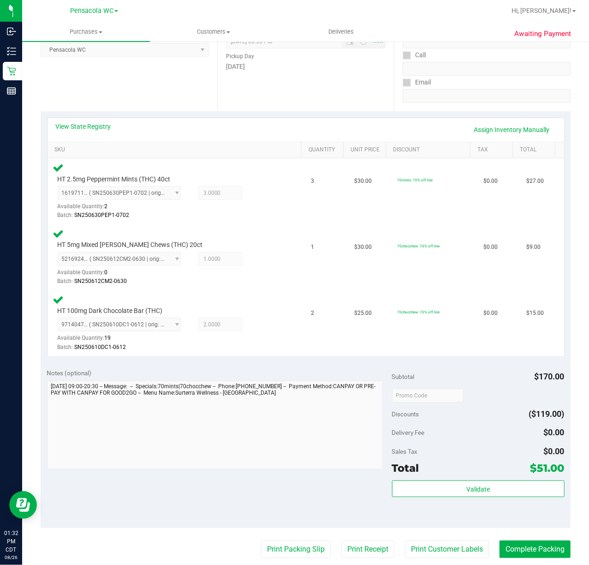
scroll to position [137, 0]
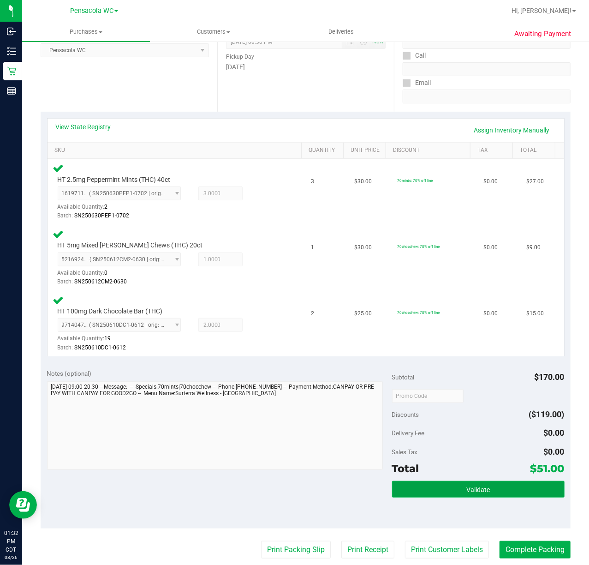
click at [440, 486] on button "Validate" at bounding box center [478, 489] width 173 height 17
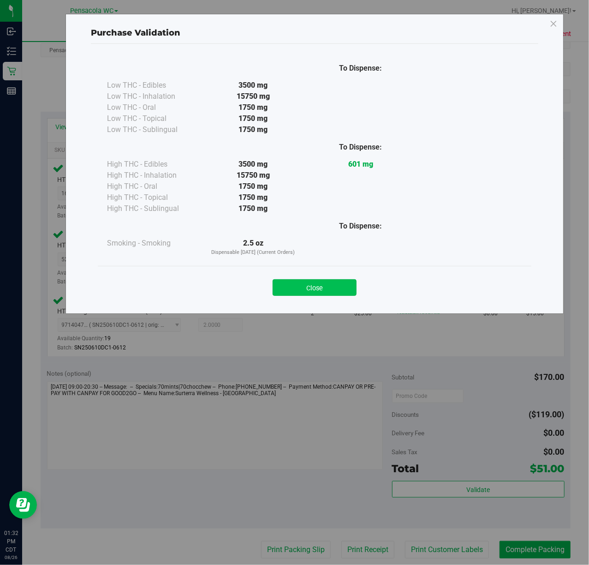
click at [329, 281] on button "Close" at bounding box center [315, 287] width 84 height 17
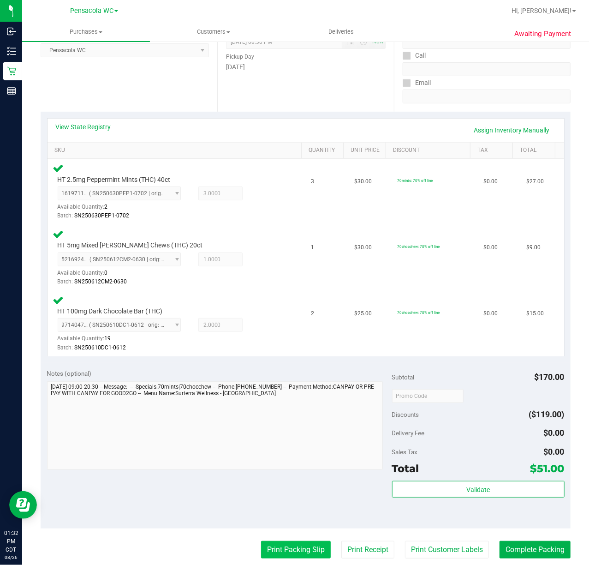
click at [284, 551] on button "Print Packing Slip" at bounding box center [296, 550] width 70 height 18
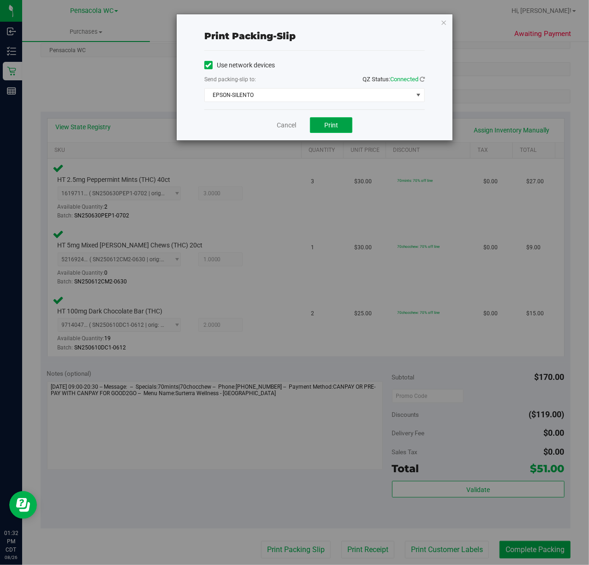
click at [338, 130] on button "Print" at bounding box center [331, 125] width 42 height 16
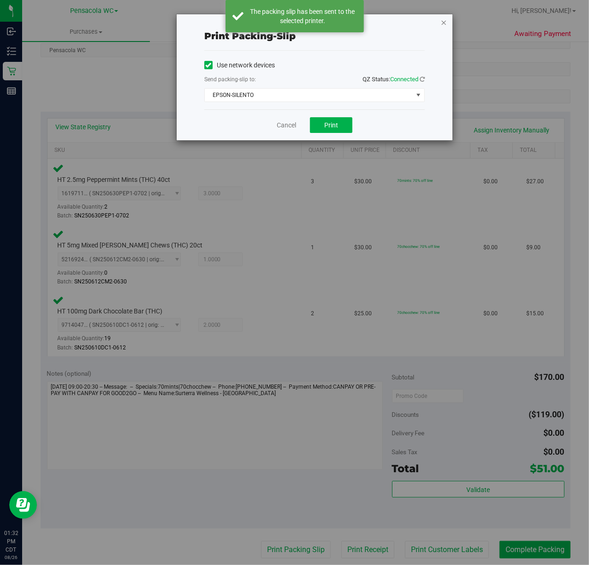
click at [445, 23] on icon "button" at bounding box center [444, 22] width 6 height 11
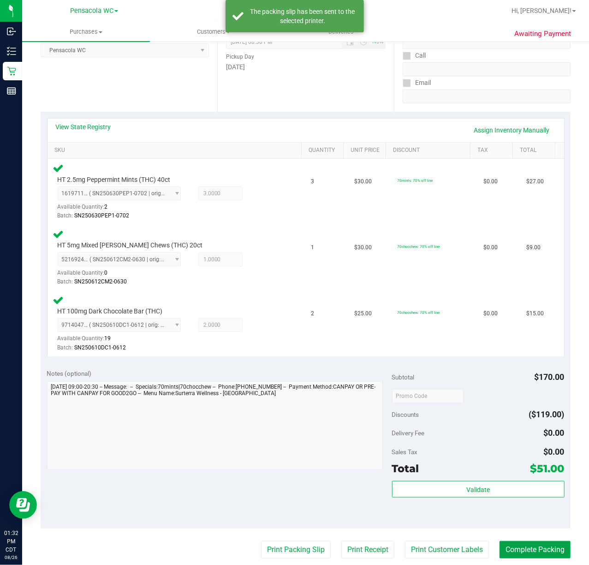
click at [545, 554] on button "Complete Packing" at bounding box center [535, 550] width 71 height 18
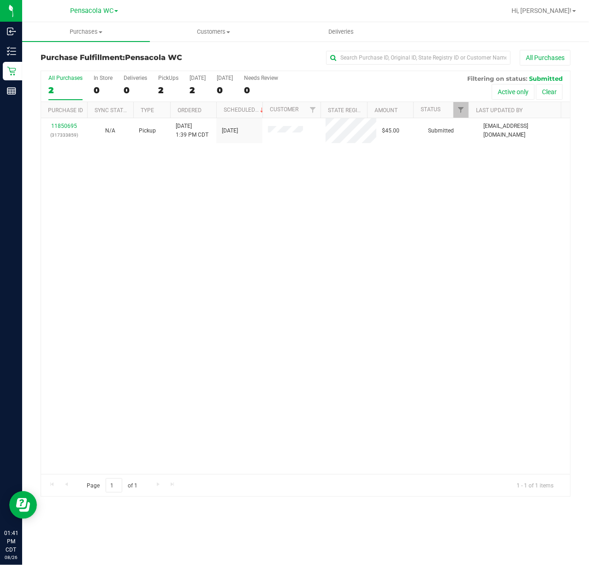
click at [205, 352] on div "11850695 (317333859) N/A Pickup [DATE] 1:39 PM CDT 8/26/2025 $45.00 Submitted […" at bounding box center [305, 296] width 529 height 356
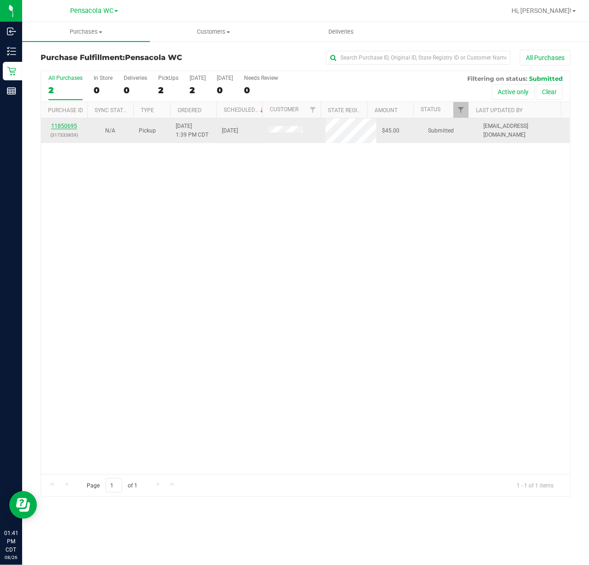
click at [73, 127] on link "11850695" at bounding box center [64, 126] width 26 height 6
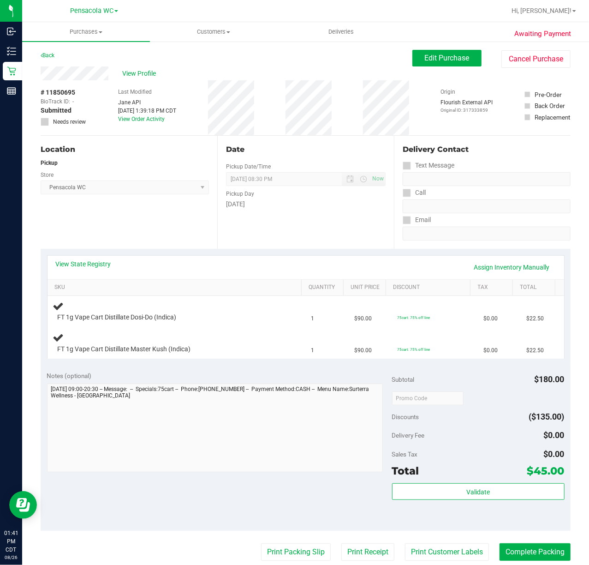
click at [133, 216] on div "Location Pickup Store Pensacola WC Select Store [PERSON_NAME][GEOGRAPHIC_DATA] …" at bounding box center [129, 192] width 177 height 113
click at [42, 54] on icon at bounding box center [42, 56] width 2 height 6
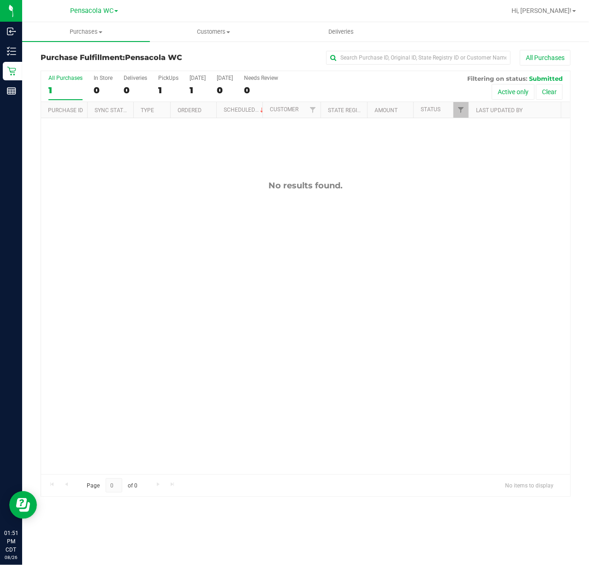
click at [145, 264] on div "No results found." at bounding box center [305, 327] width 529 height 418
